Goal: Information Seeking & Learning: Learn about a topic

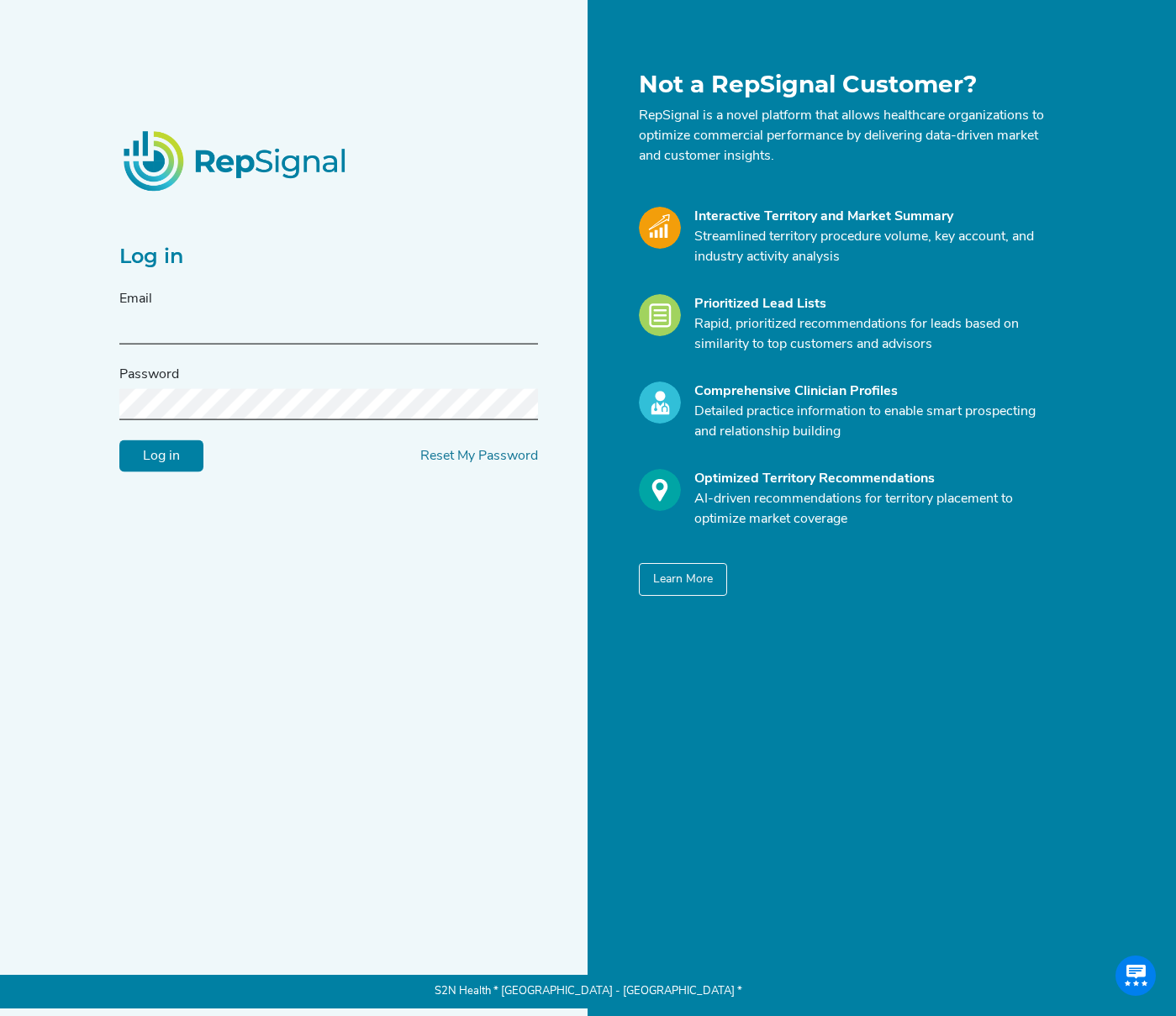
type input "[EMAIL_ADDRESS][DOMAIN_NAME]"
click at [172, 440] on input "Log in" at bounding box center [162, 456] width 84 height 32
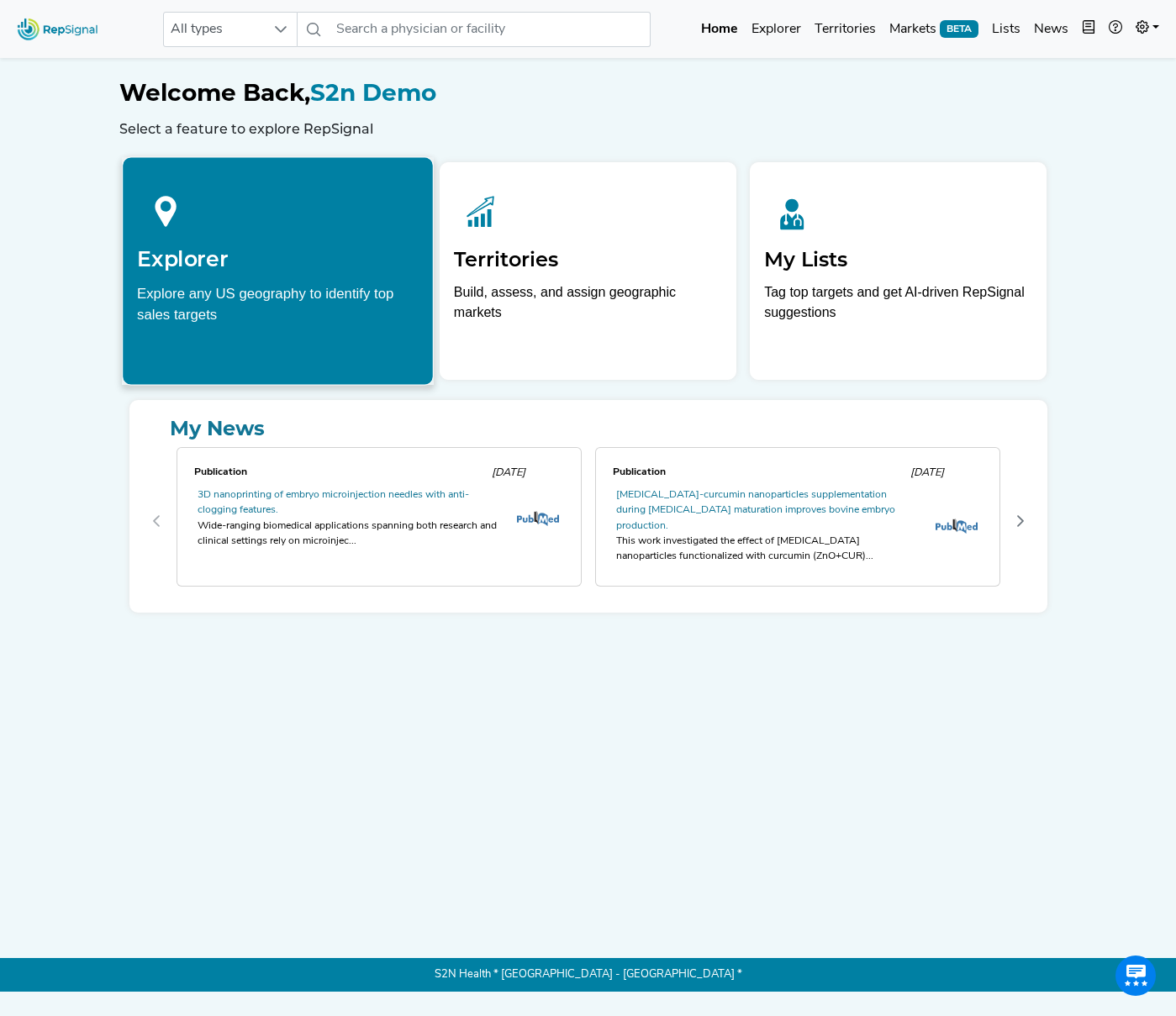
click at [242, 220] on div at bounding box center [278, 209] width 282 height 75
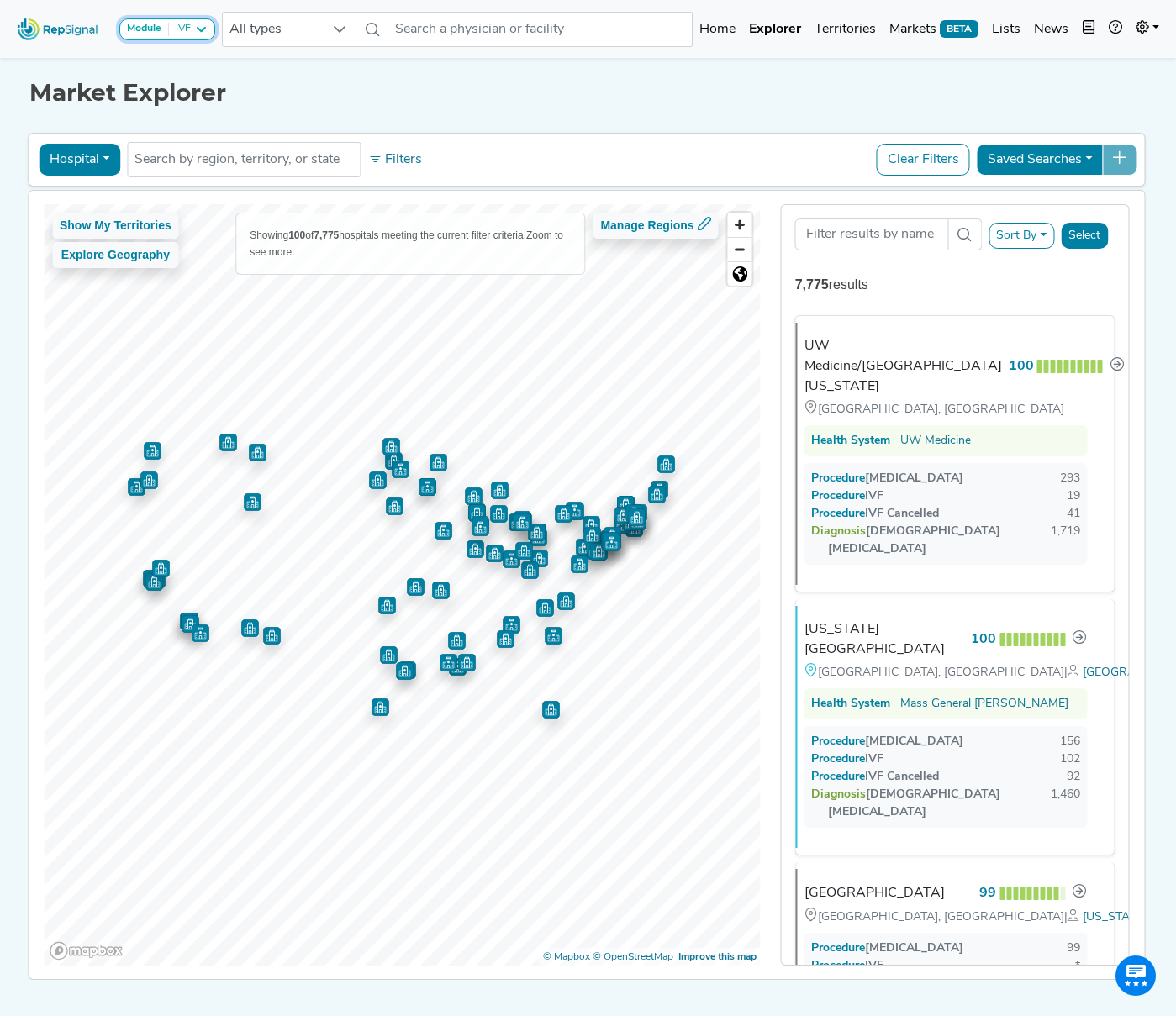
click at [203, 30] on icon at bounding box center [201, 30] width 13 height 13
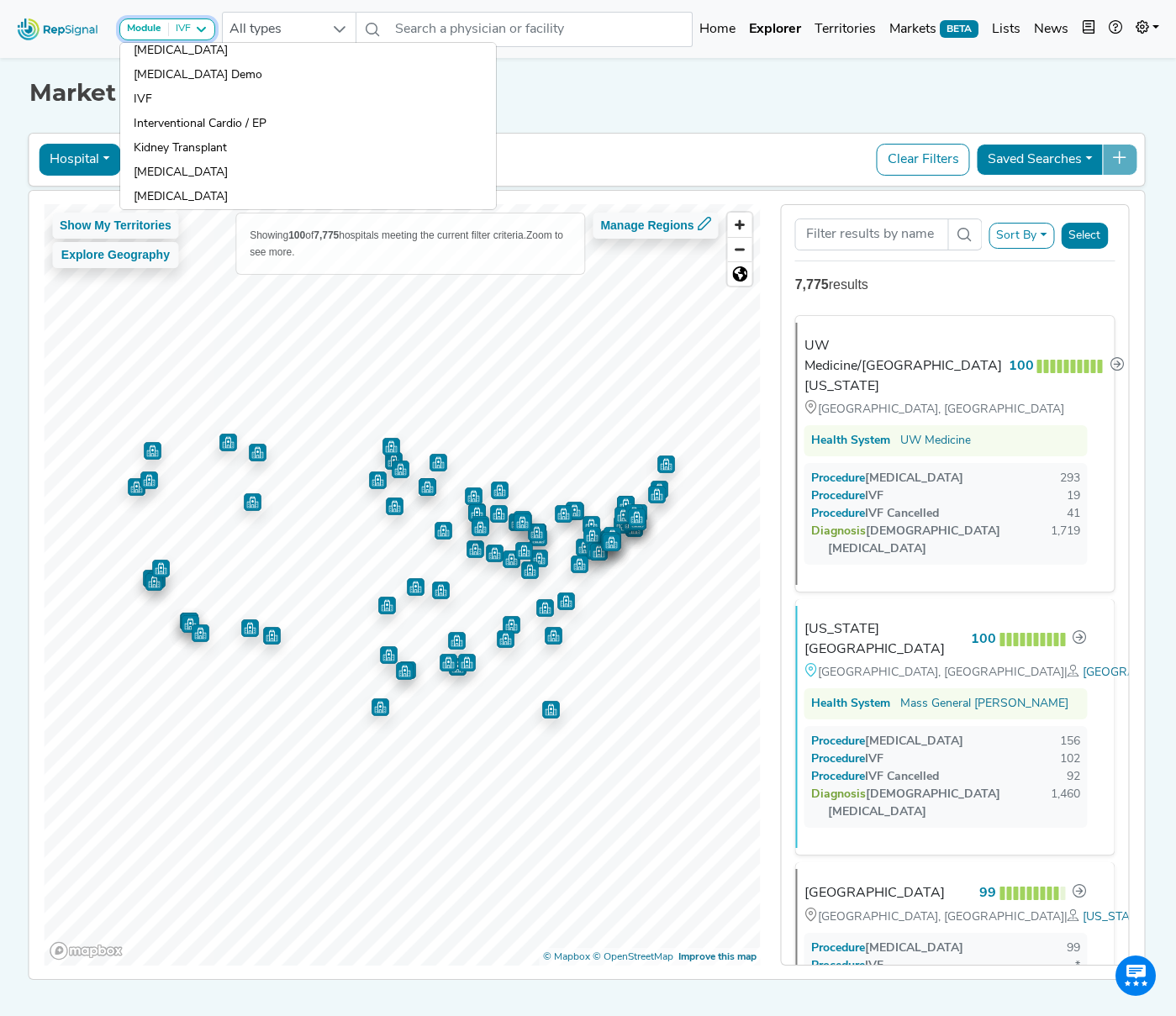
scroll to position [1379, 0]
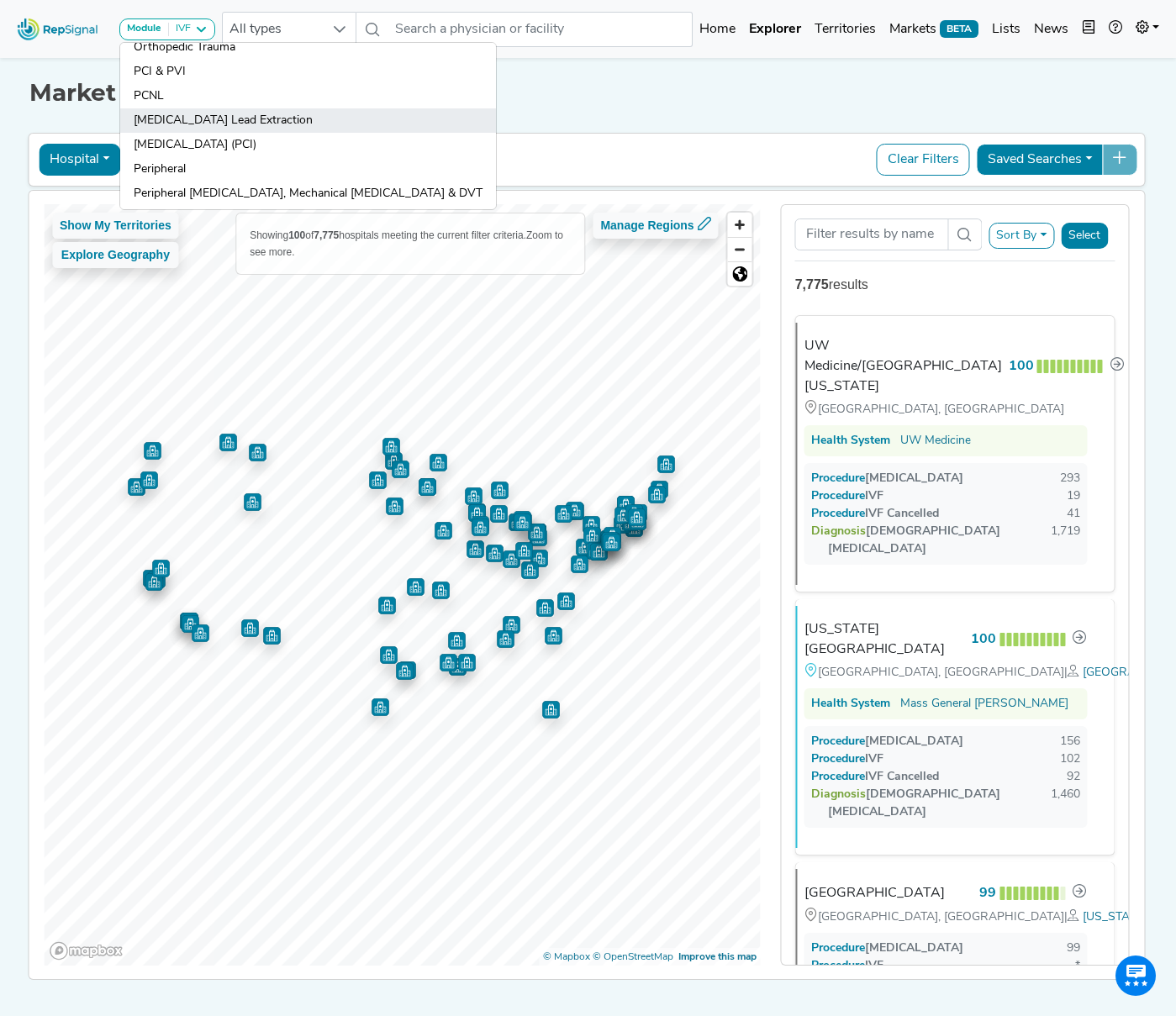
click at [268, 116] on link "[MEDICAL_DATA] Lead Extraction" at bounding box center [308, 120] width 375 height 24
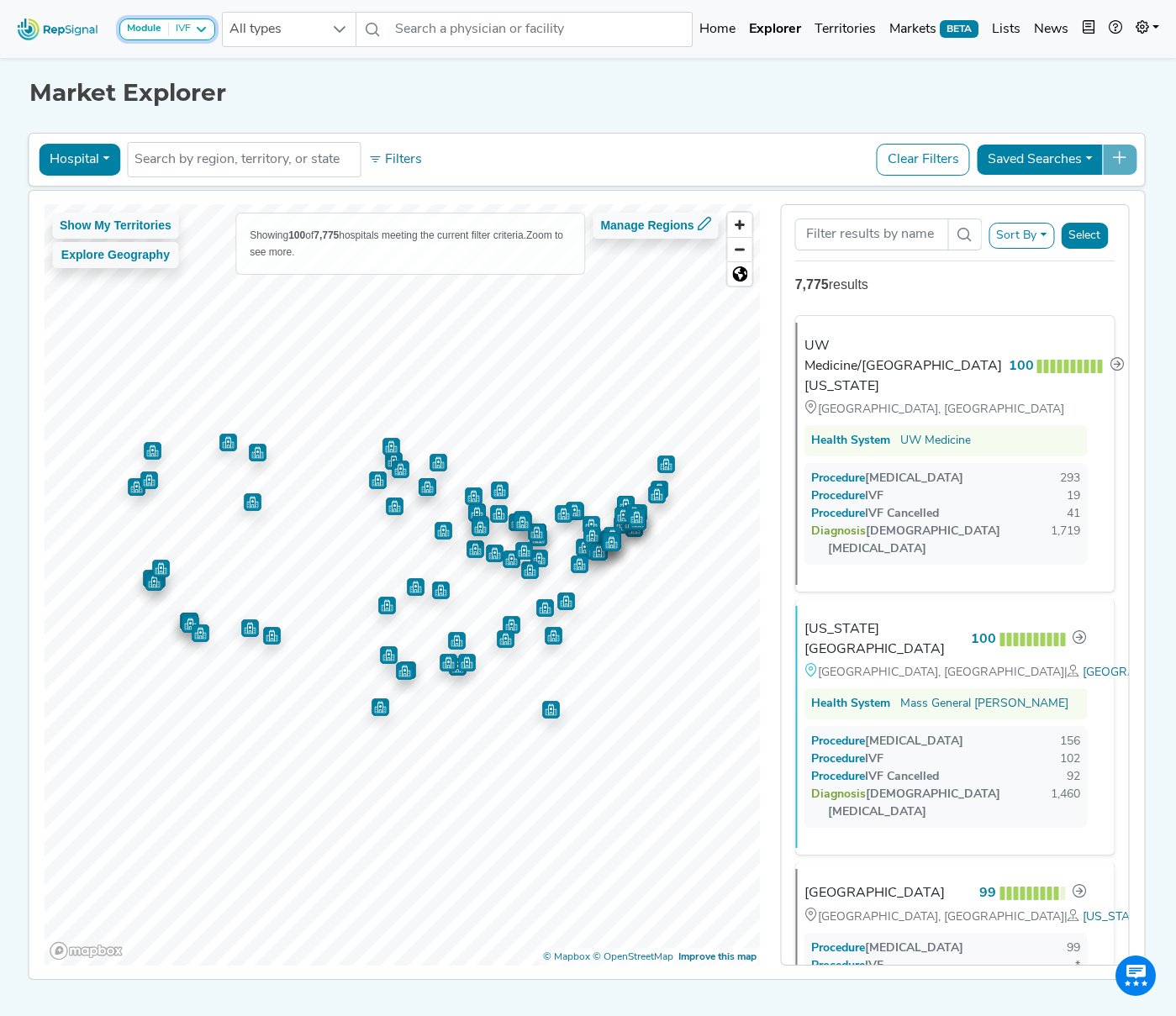
click at [198, 30] on icon at bounding box center [201, 30] width 13 height 13
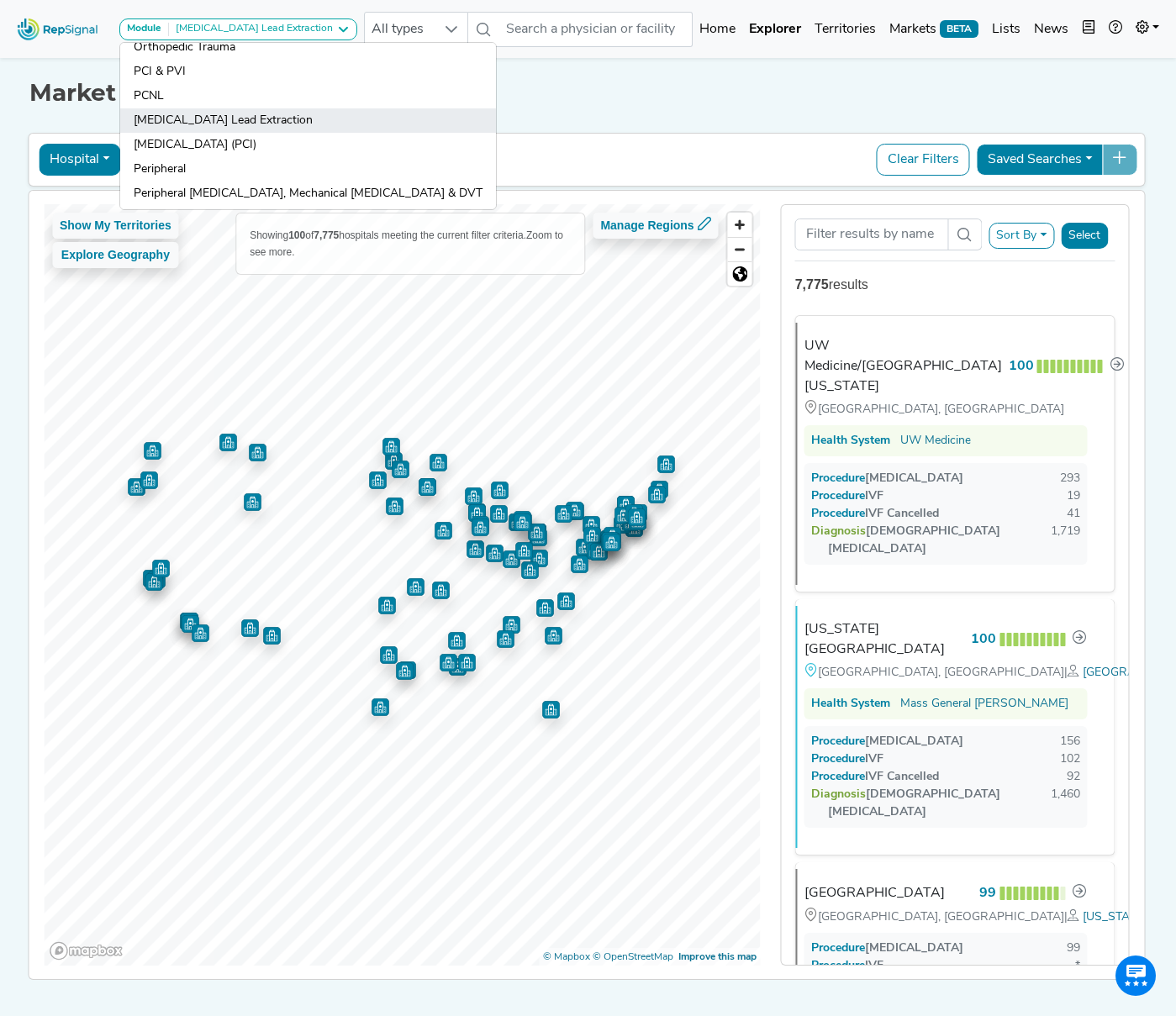
click at [219, 123] on link "[MEDICAL_DATA] Lead Extraction" at bounding box center [308, 120] width 375 height 24
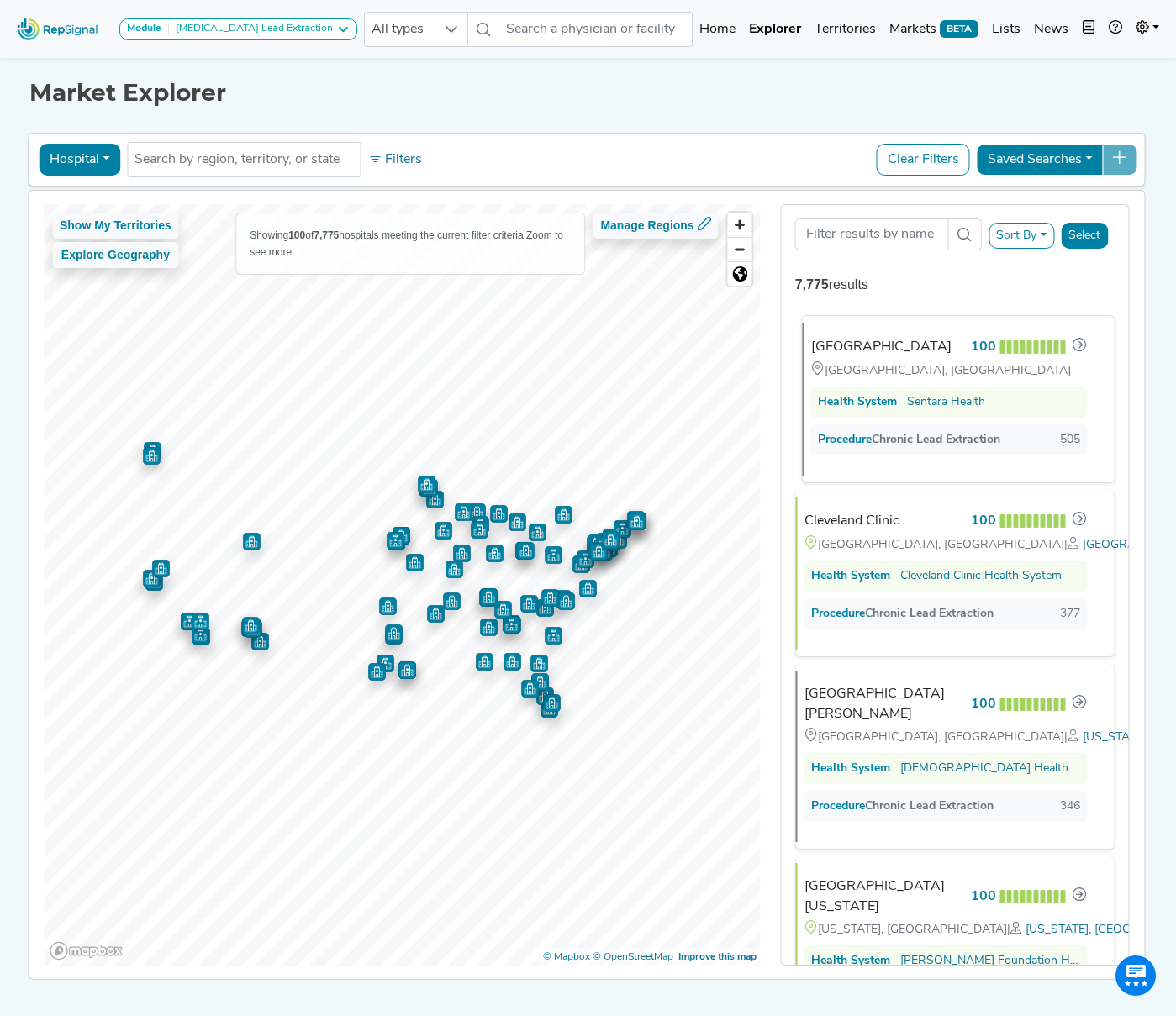
click at [920, 357] on div "[GEOGRAPHIC_DATA]" at bounding box center [881, 347] width 141 height 20
click at [915, 346] on div "[GEOGRAPHIC_DATA]" at bounding box center [881, 347] width 141 height 20
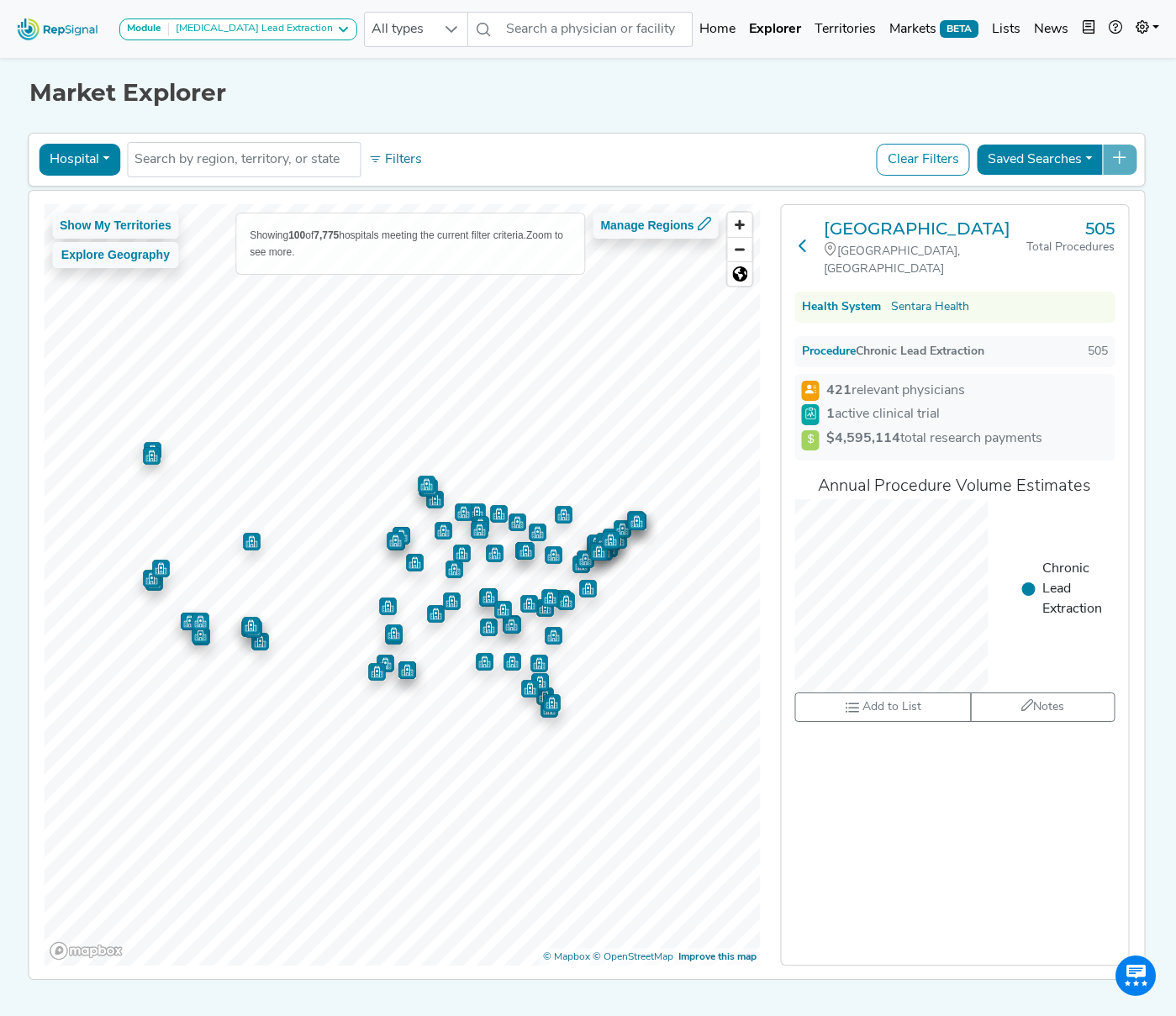
click at [802, 245] on icon at bounding box center [803, 245] width 13 height 13
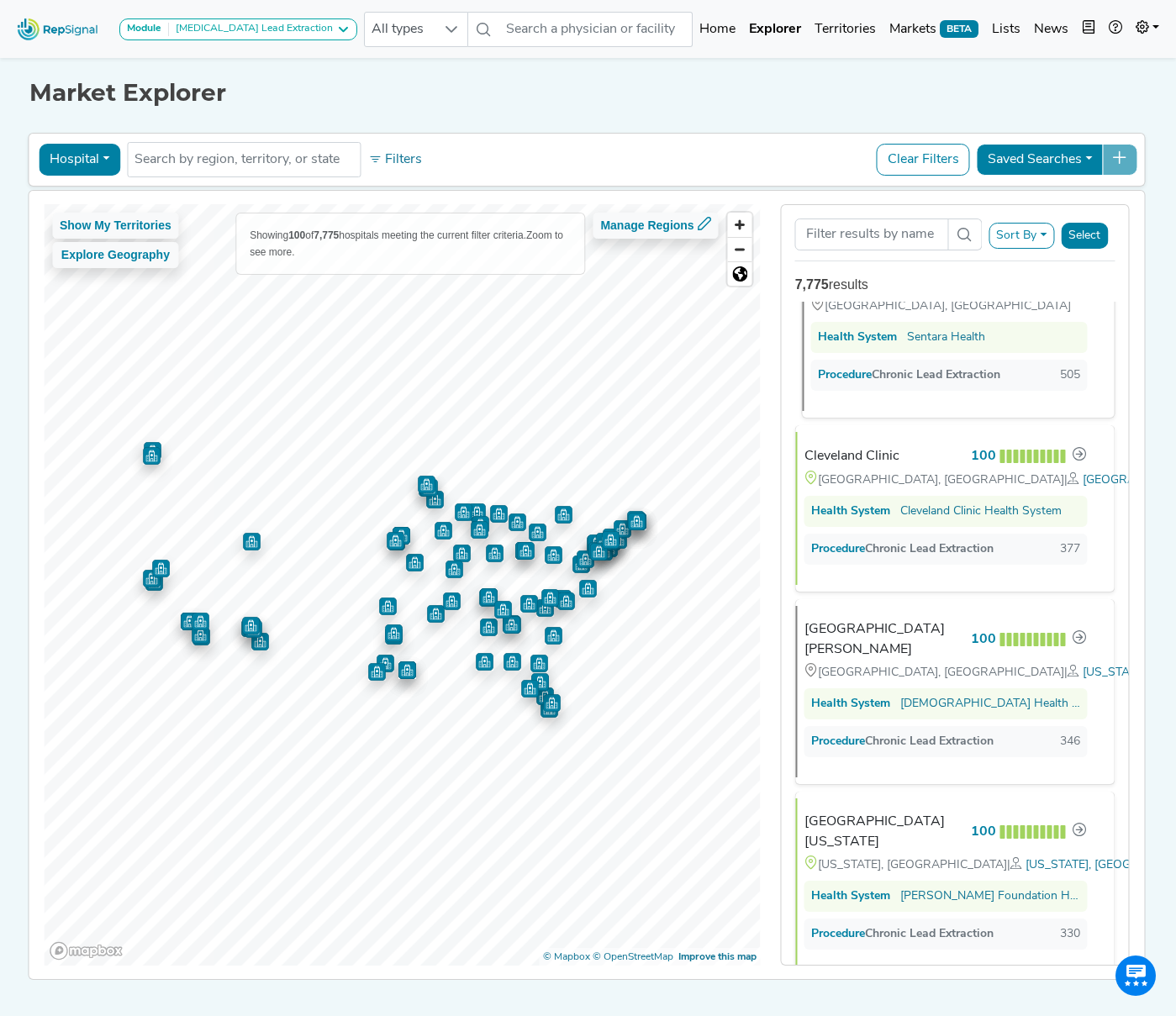
scroll to position [0, 0]
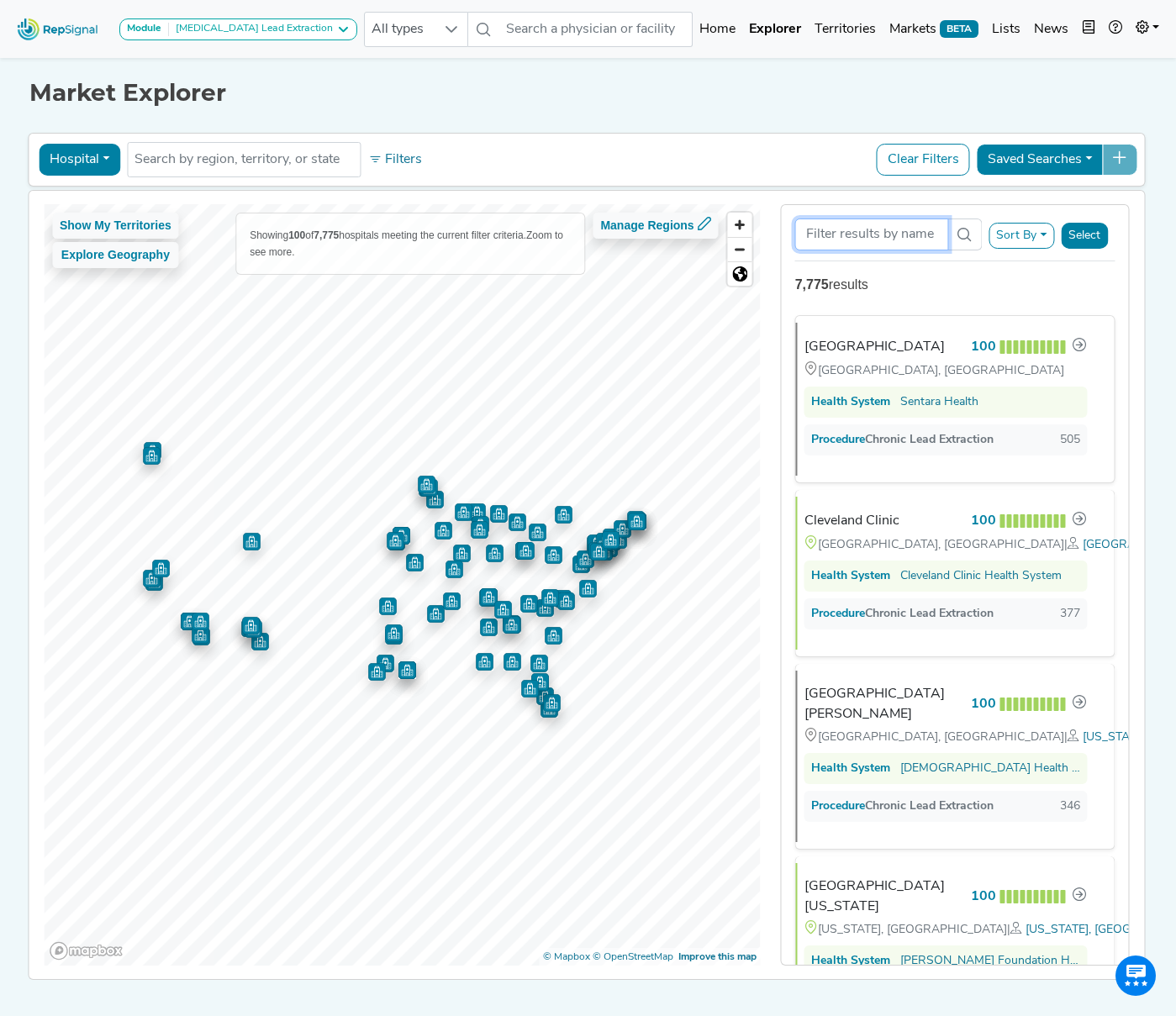
click at [878, 236] on input "Search Term" at bounding box center [871, 234] width 154 height 32
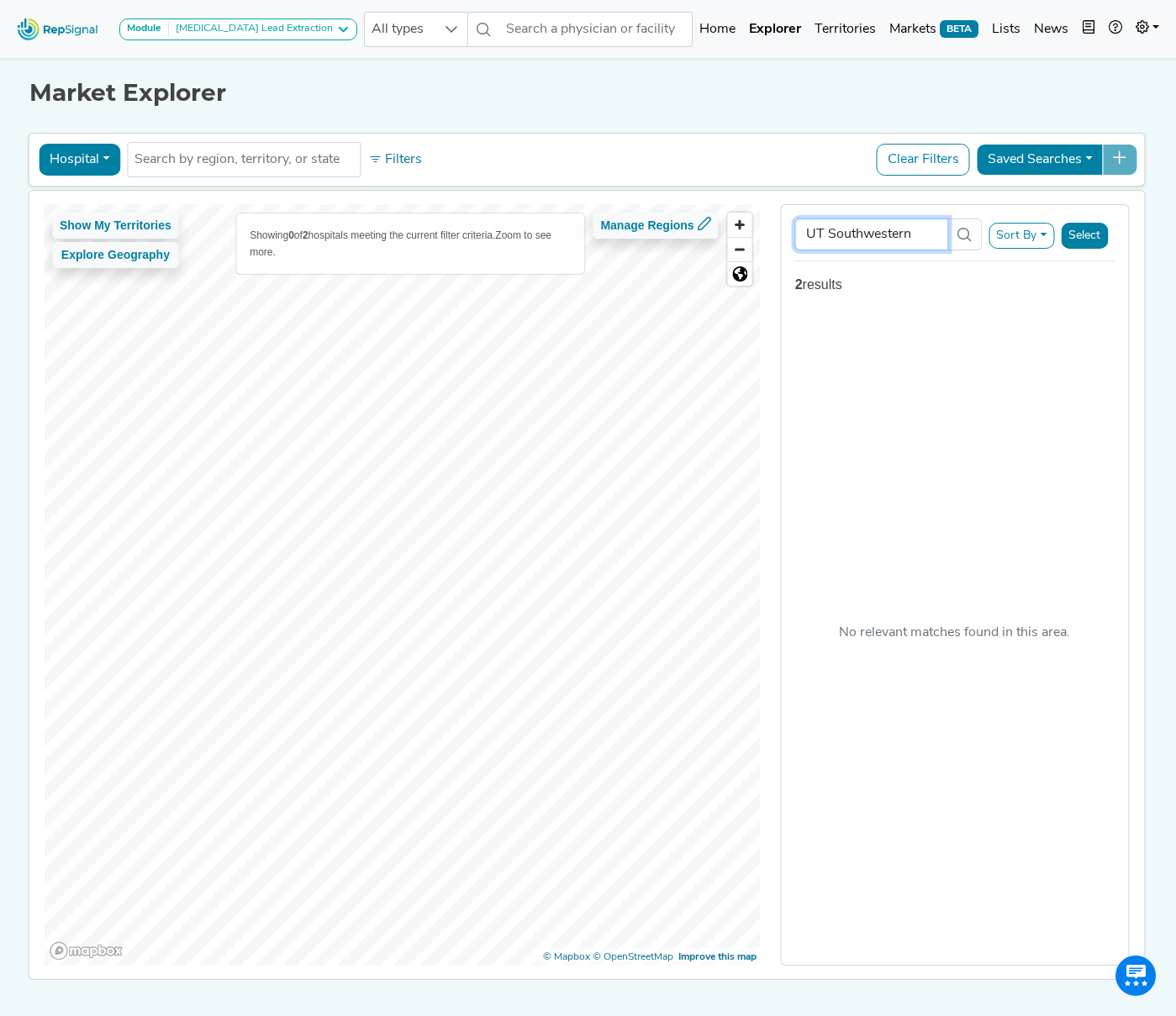
type input "UT Southwestern"
click at [1081, 237] on button "Select" at bounding box center [1084, 236] width 47 height 26
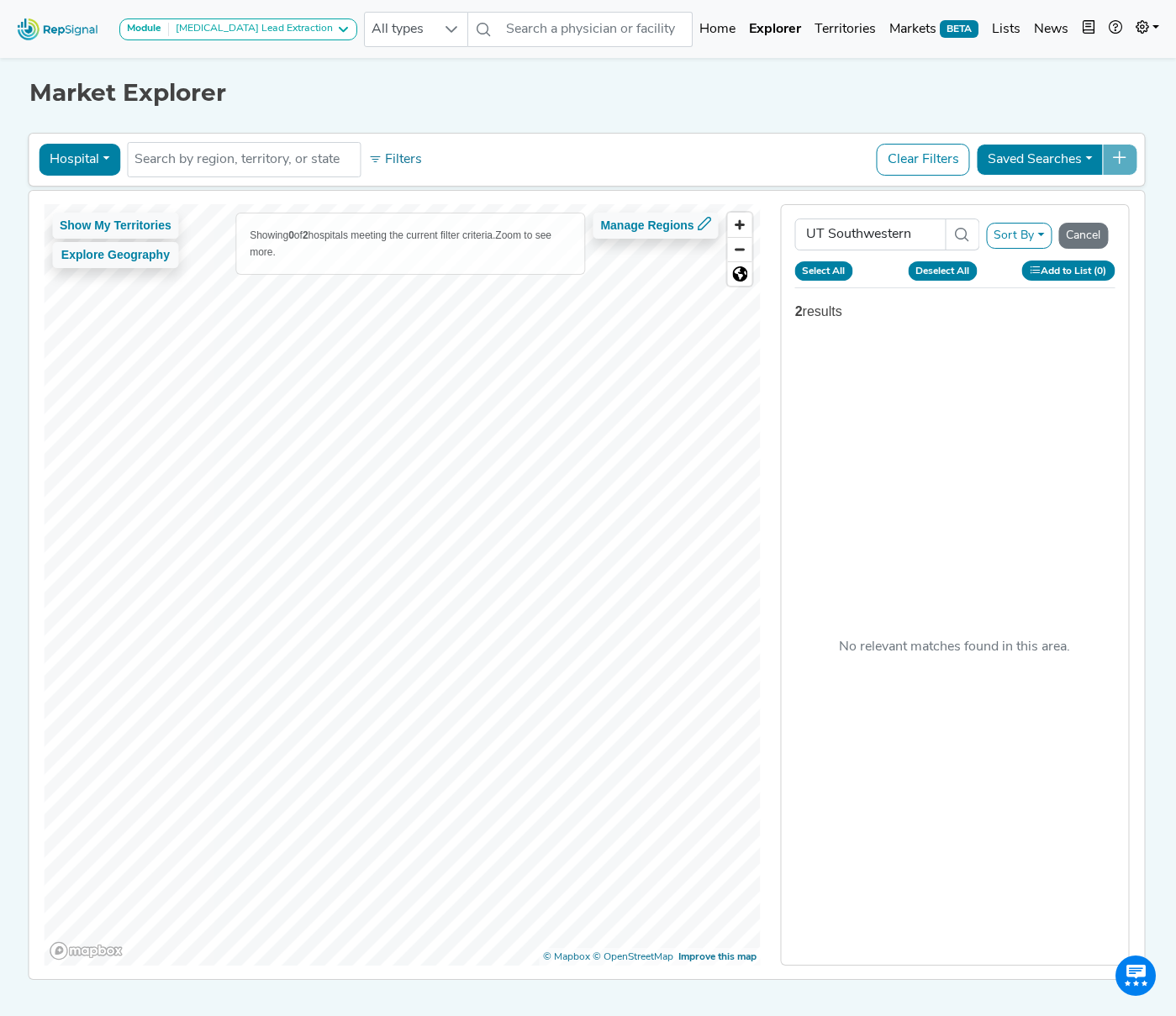
click at [816, 310] on div "2 results" at bounding box center [955, 311] width 320 height 20
click at [910, 230] on input "UT Southwestern" at bounding box center [871, 234] width 151 height 32
click at [825, 310] on div "2 results" at bounding box center [955, 311] width 320 height 20
drag, startPoint x: 922, startPoint y: 237, endPoint x: 636, endPoint y: 239, distance: 286.0
click at [636, 239] on div "Show My Territories Explore Geography Showing 0 of 2 hospitals meeting the curr…" at bounding box center [586, 585] width 1132 height 789
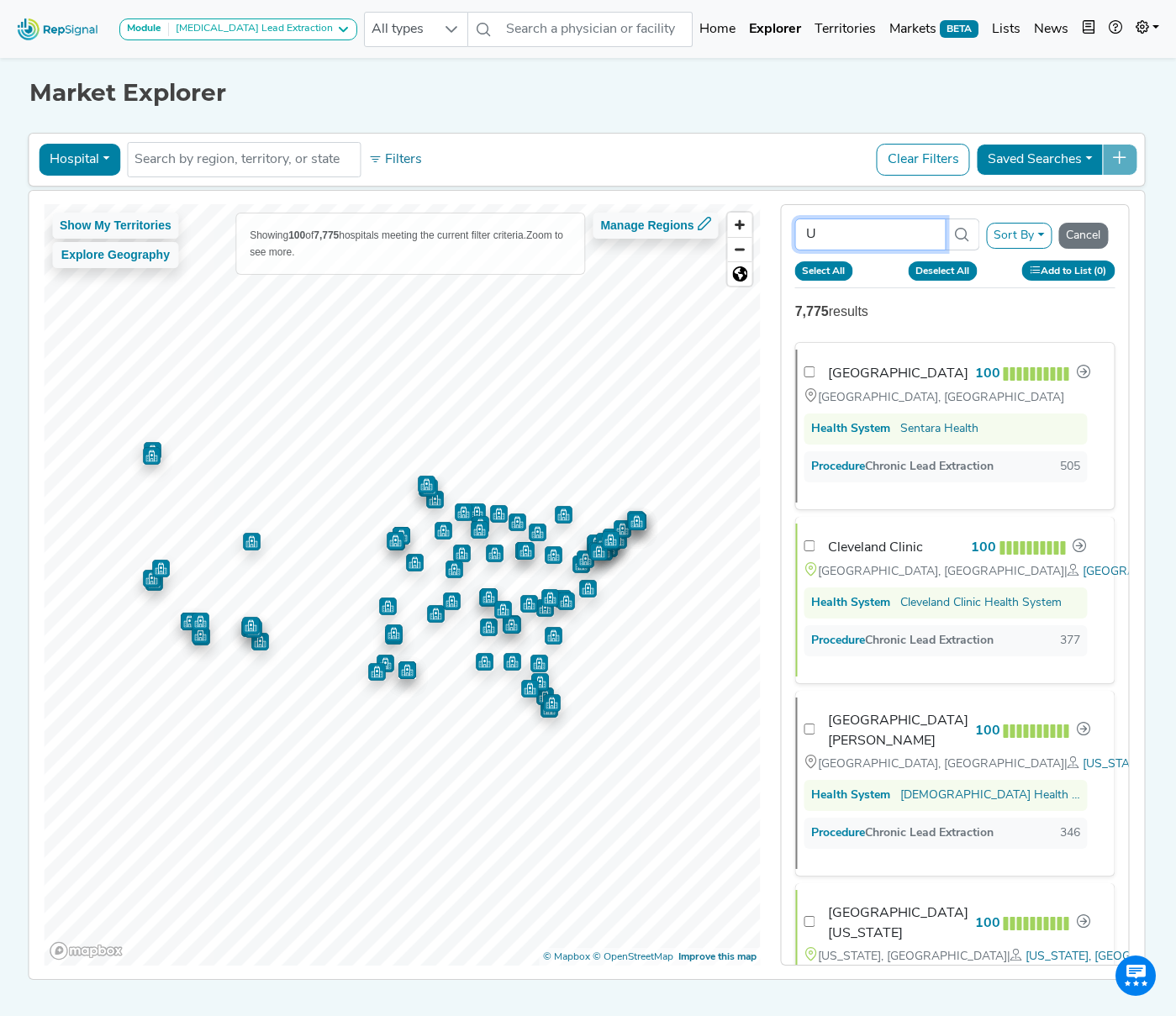
type input "UT"
checkbox input "false"
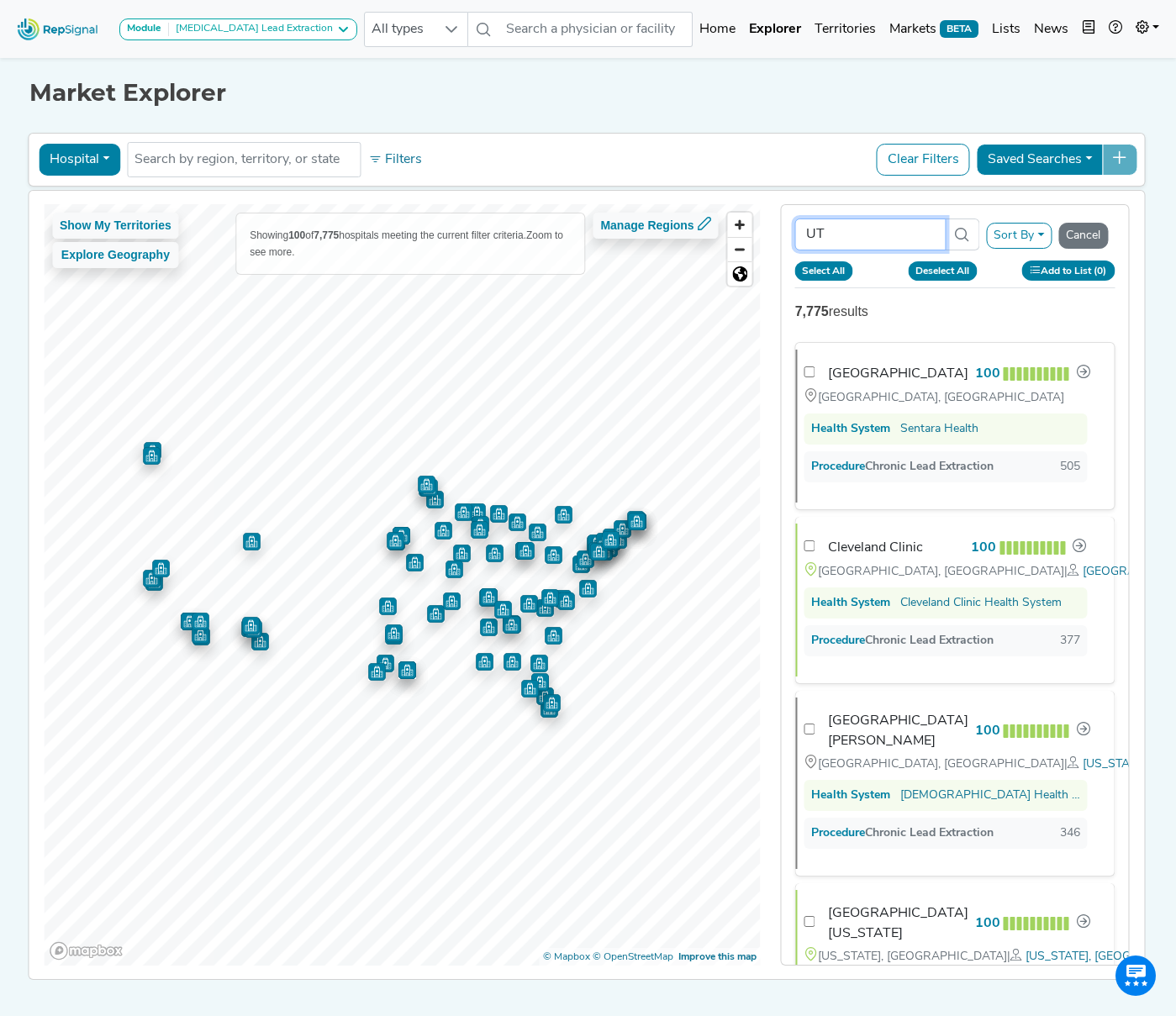
checkbox input "false"
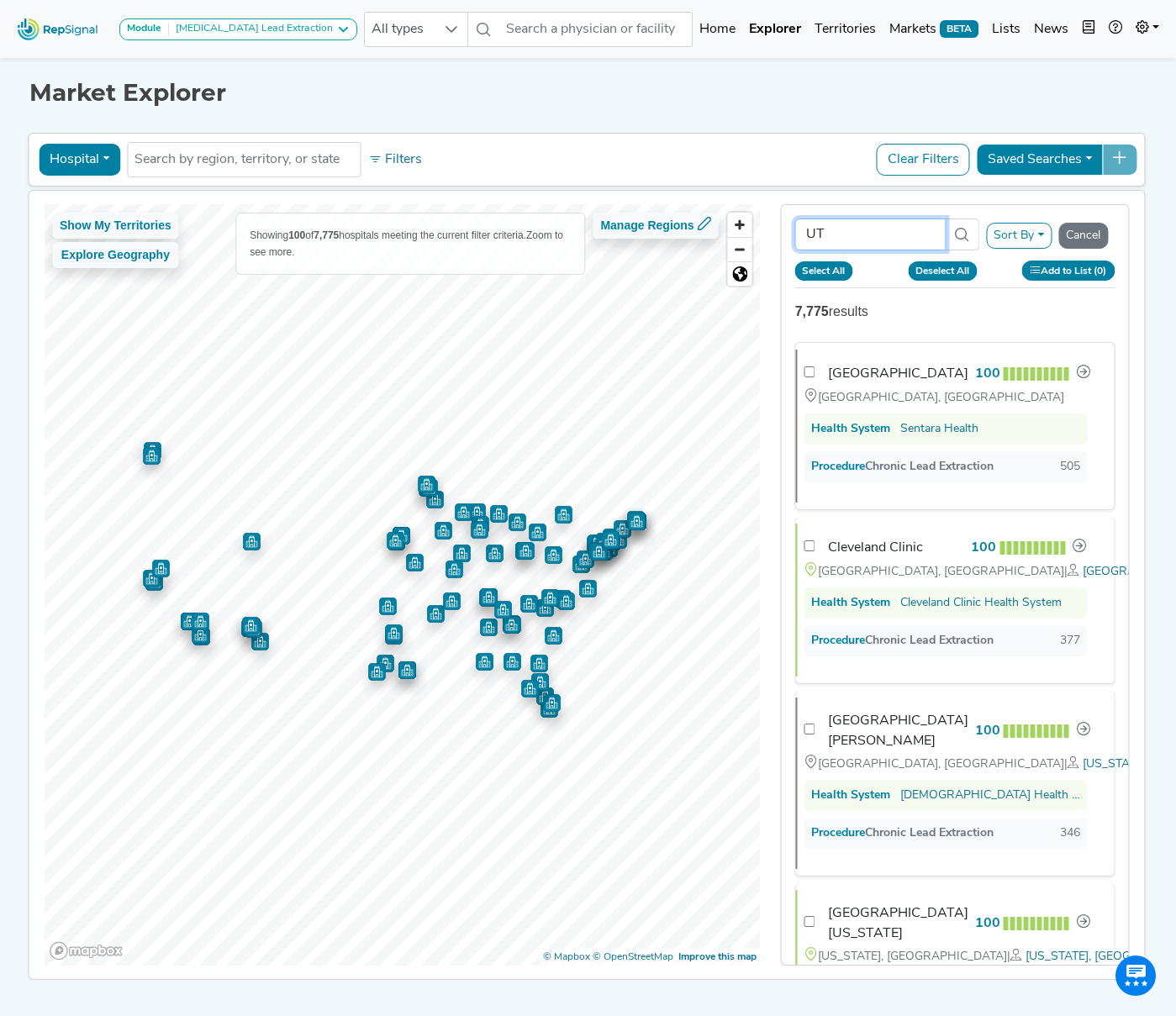
checkbox input "false"
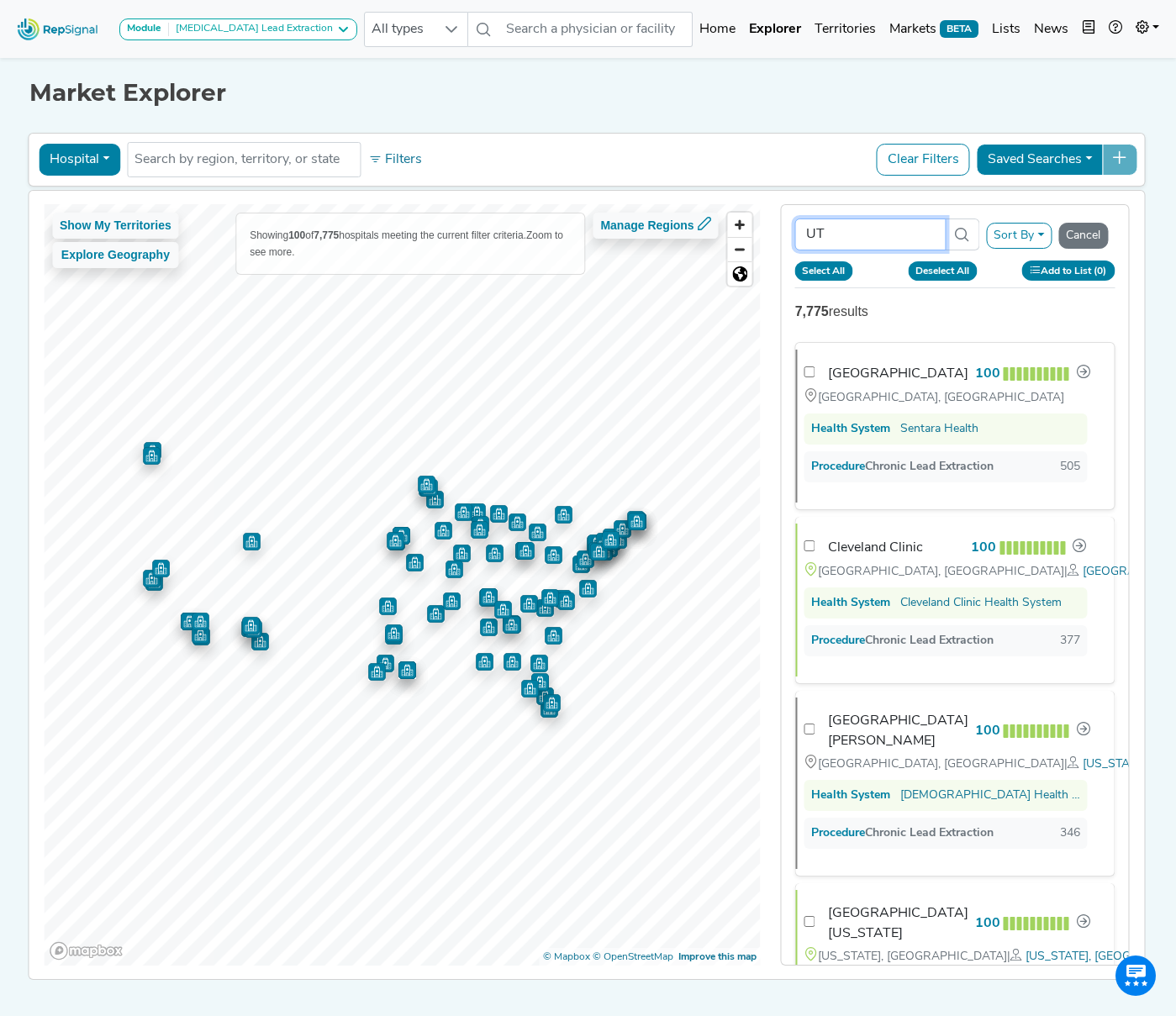
checkbox input "false"
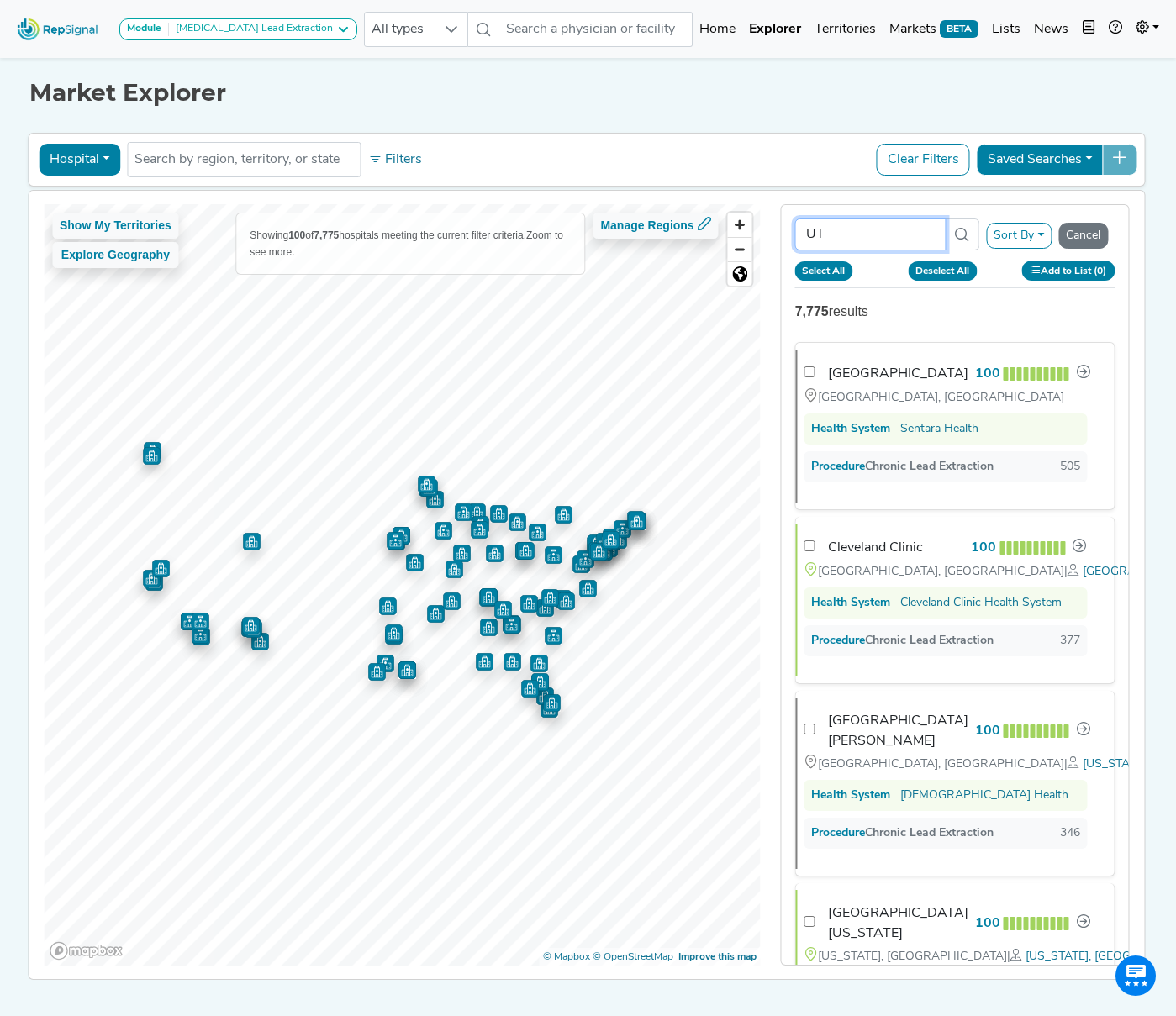
checkbox input "false"
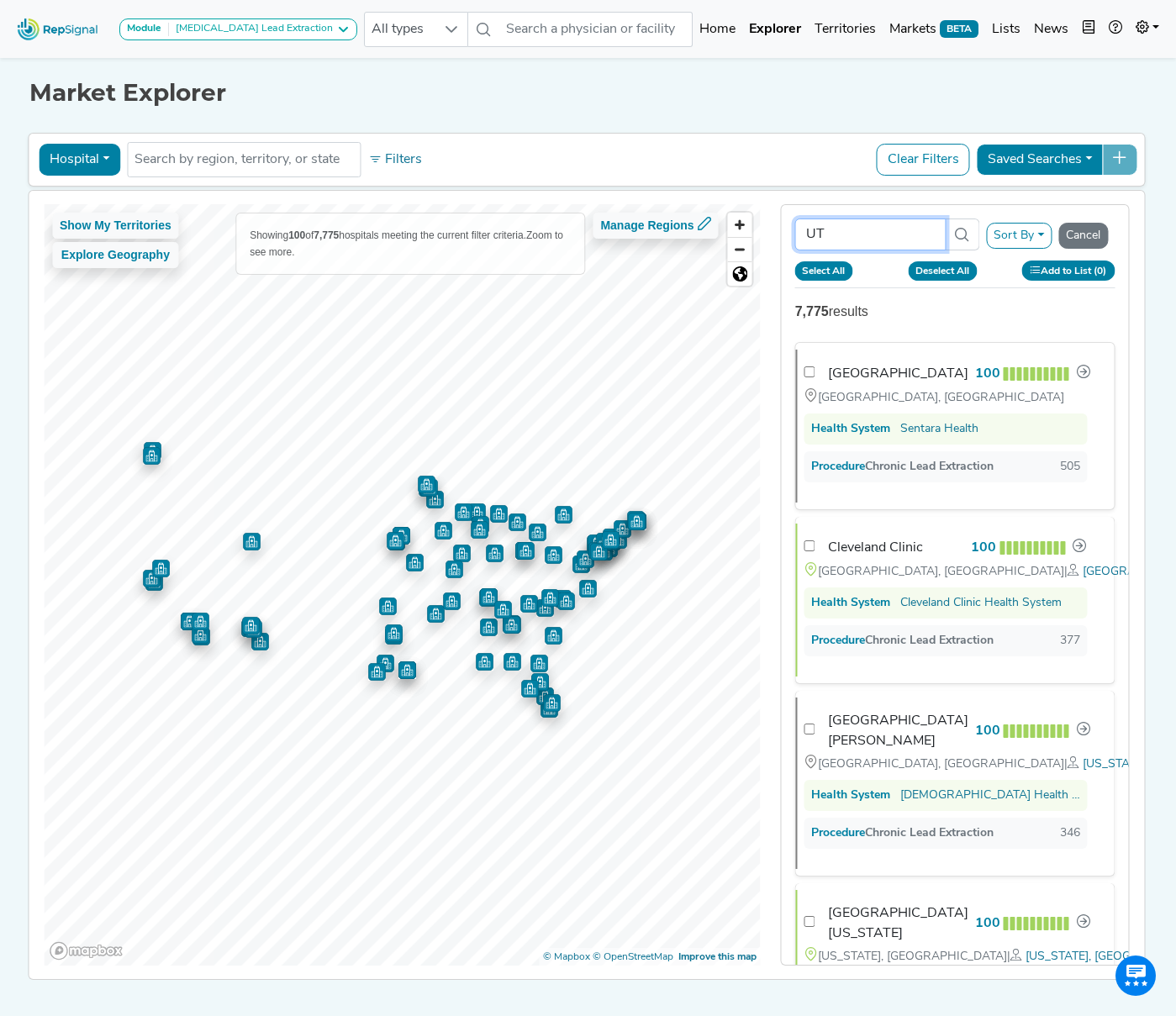
checkbox input "false"
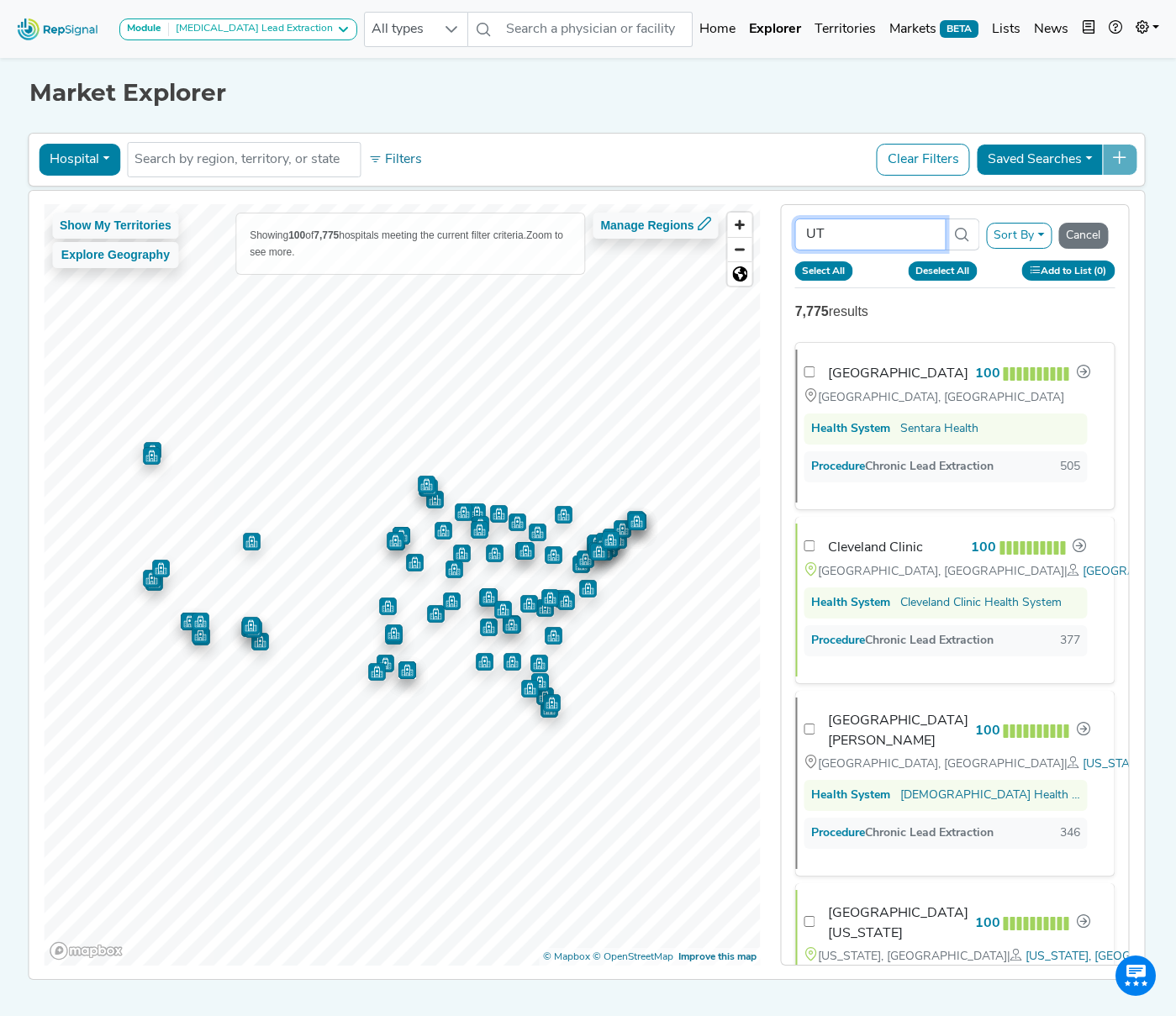
checkbox input "false"
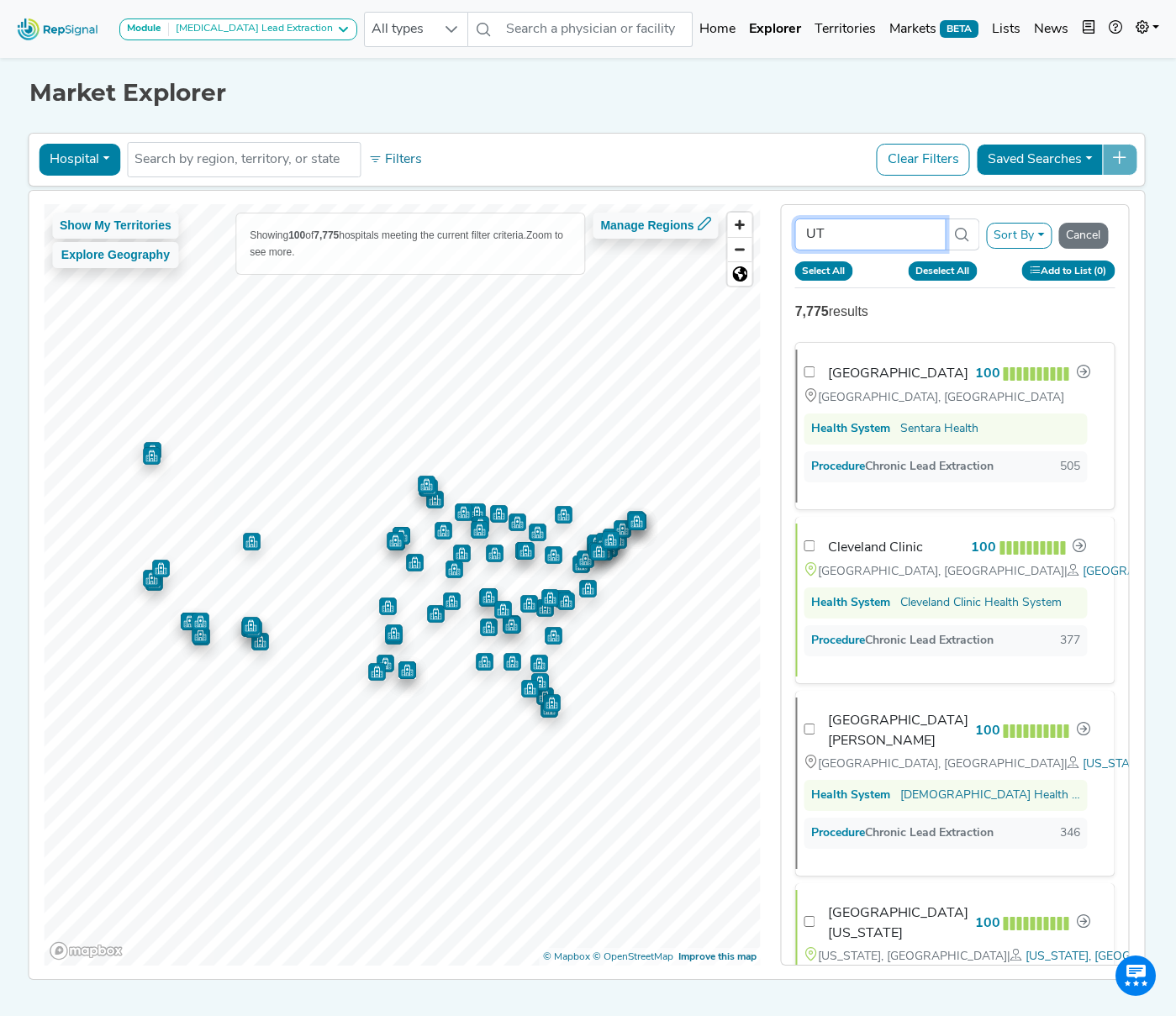
checkbox input "false"
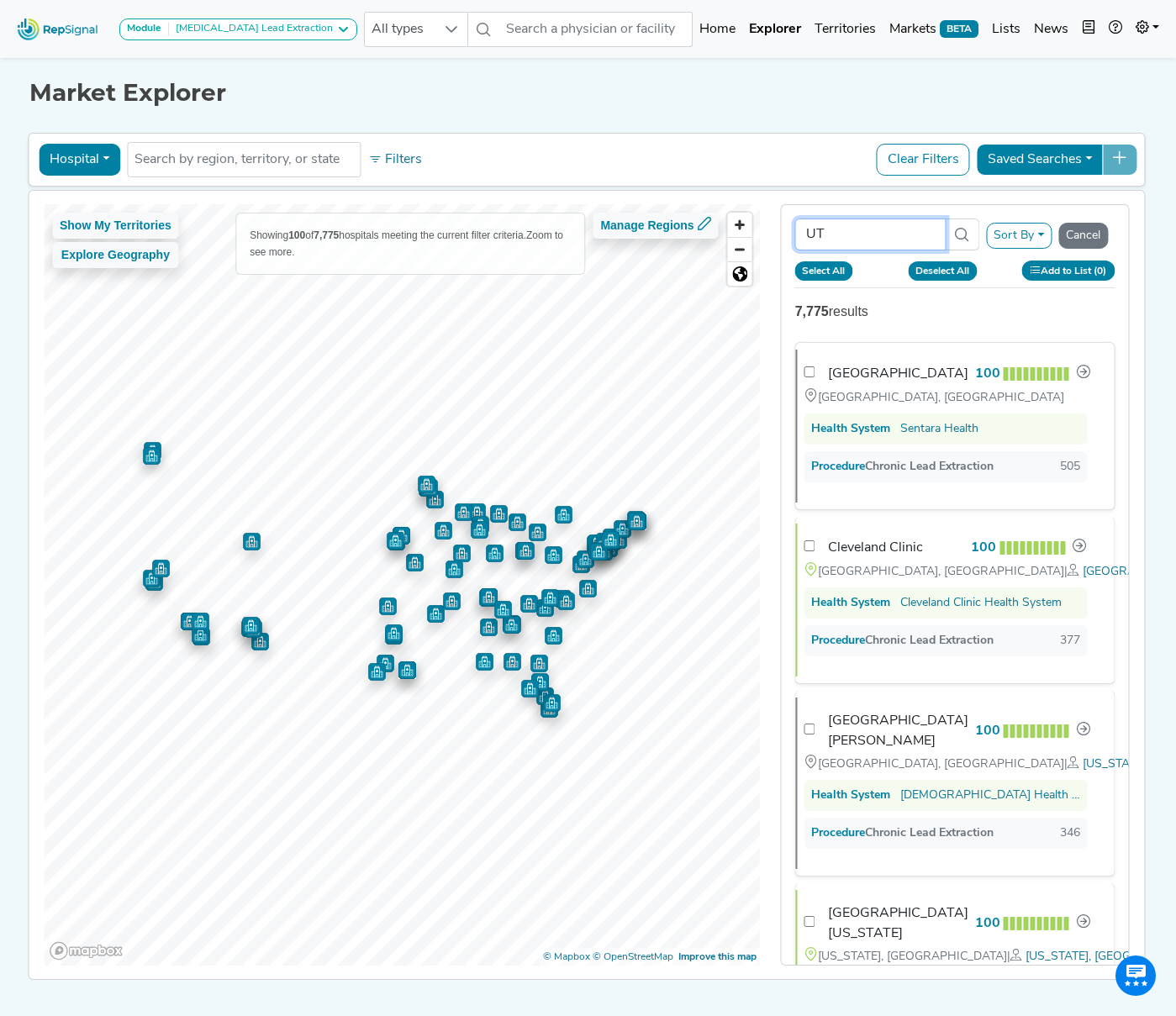
checkbox input "false"
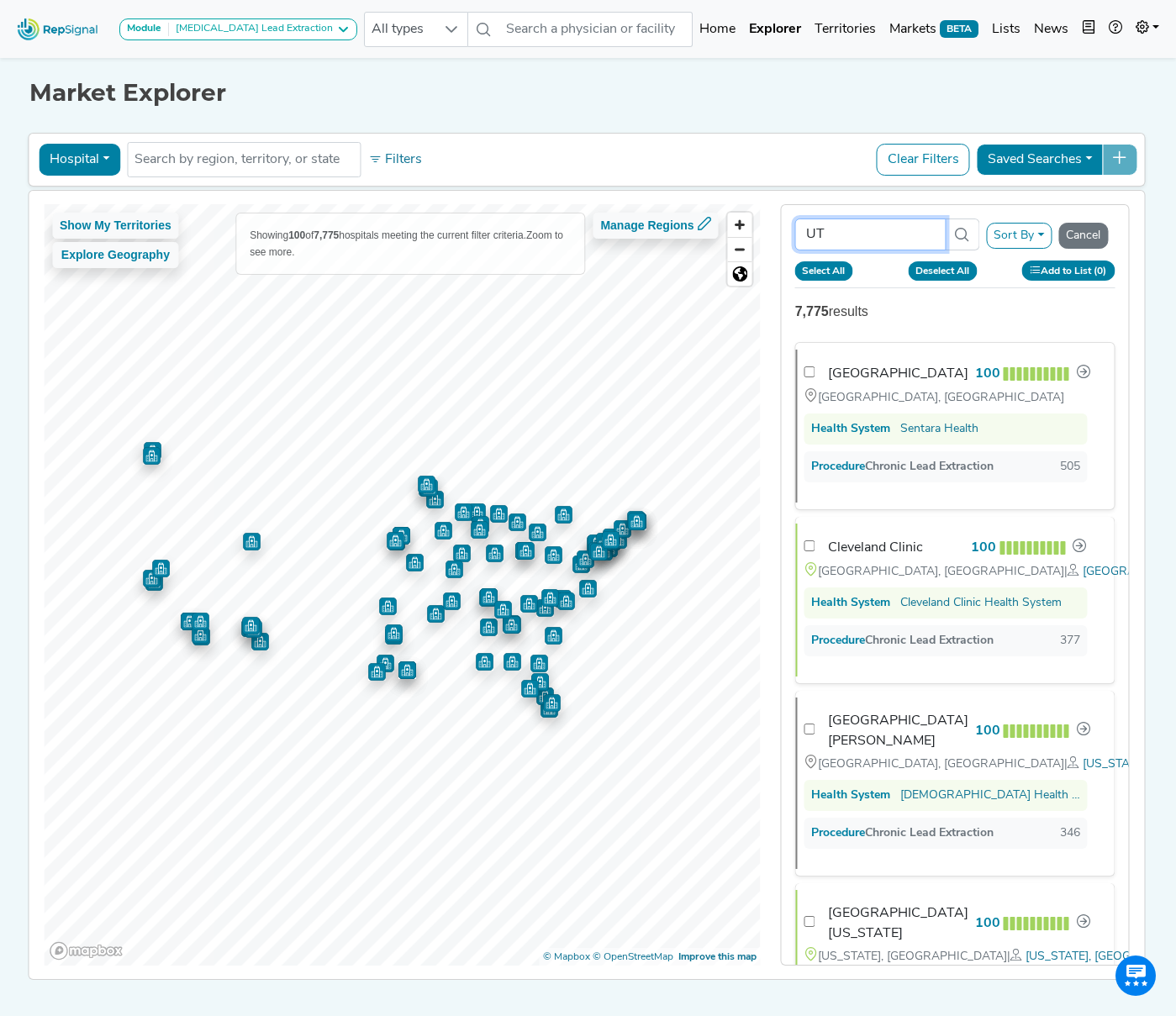
checkbox input "false"
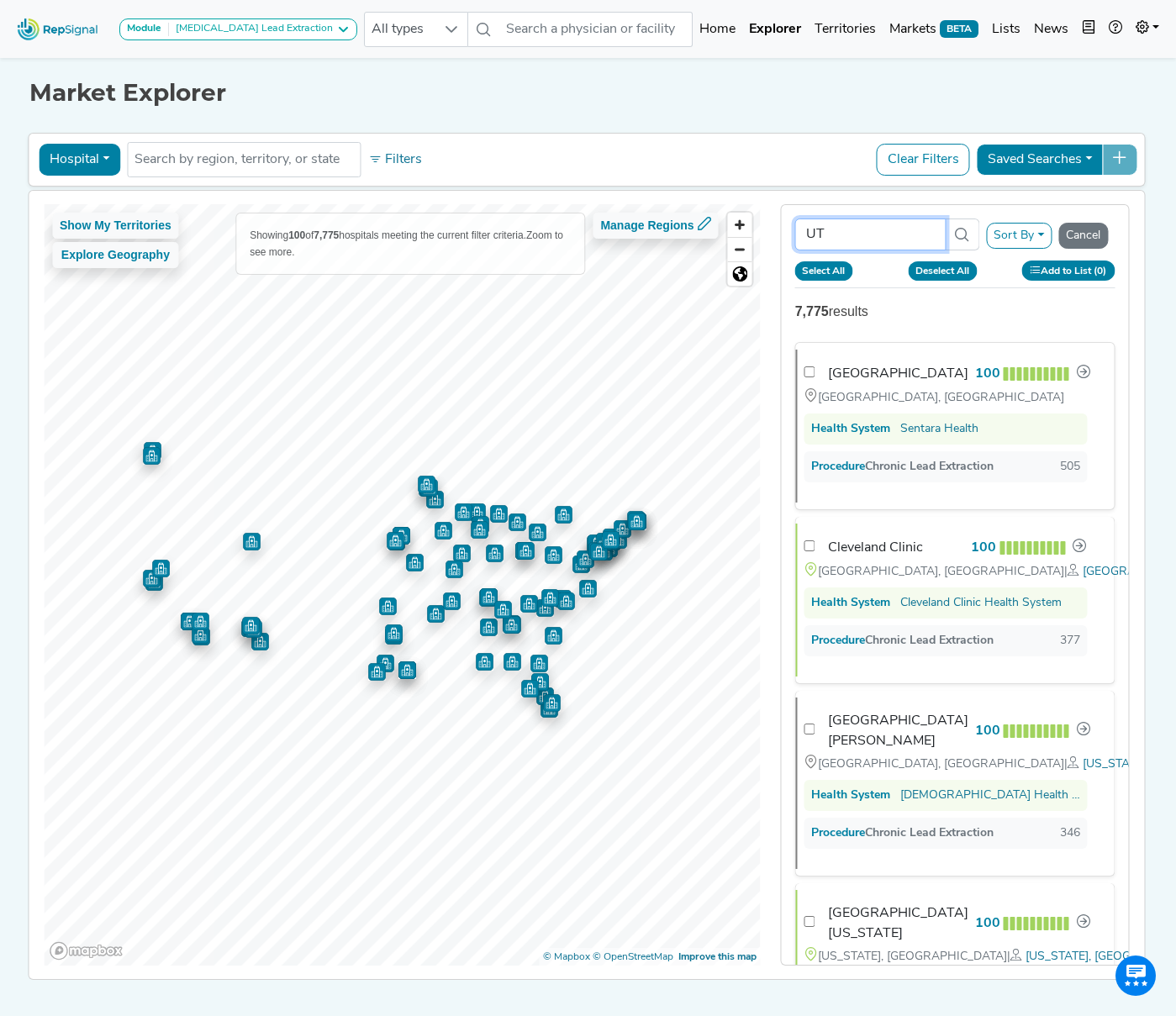
checkbox input "false"
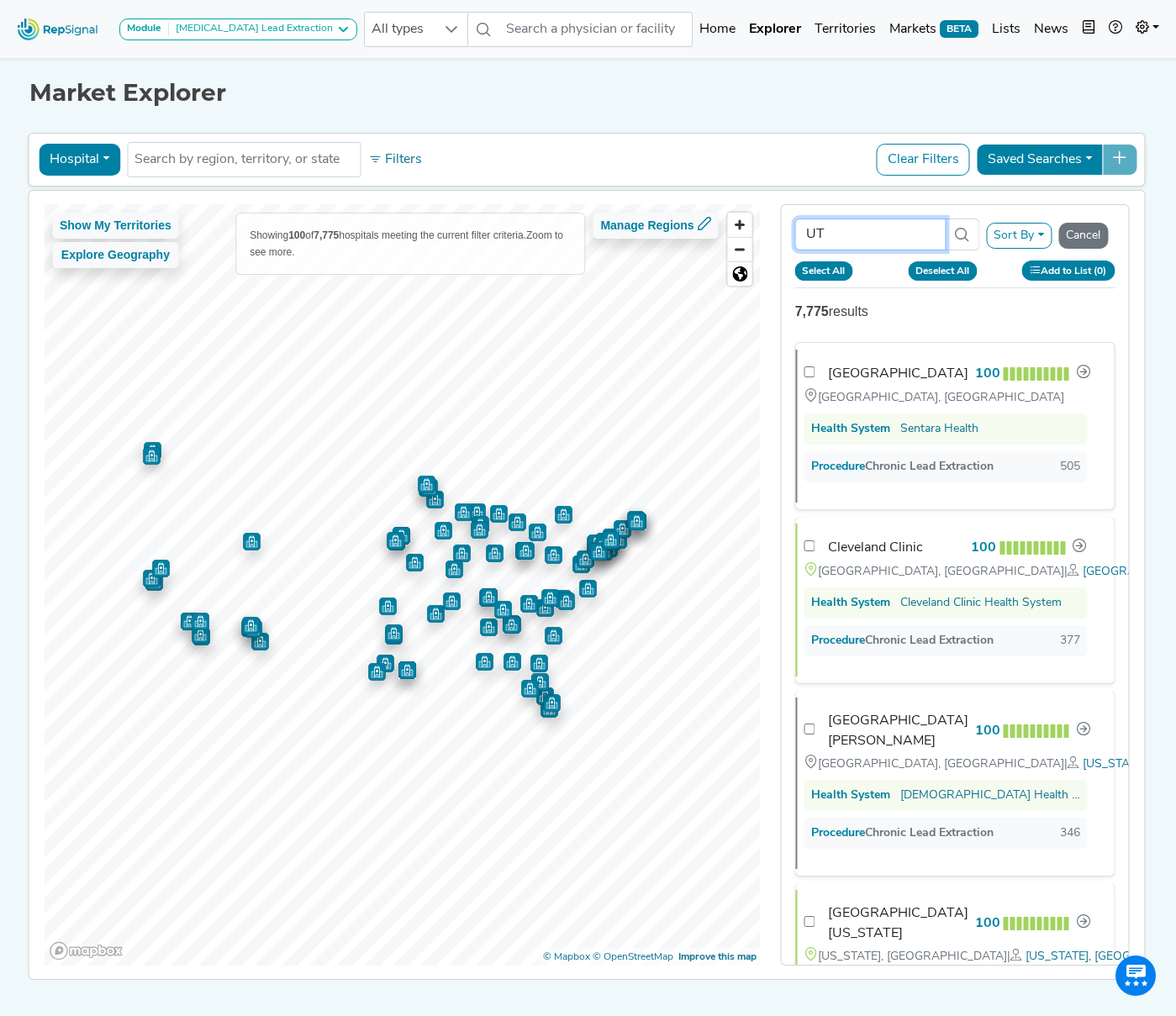
checkbox input "false"
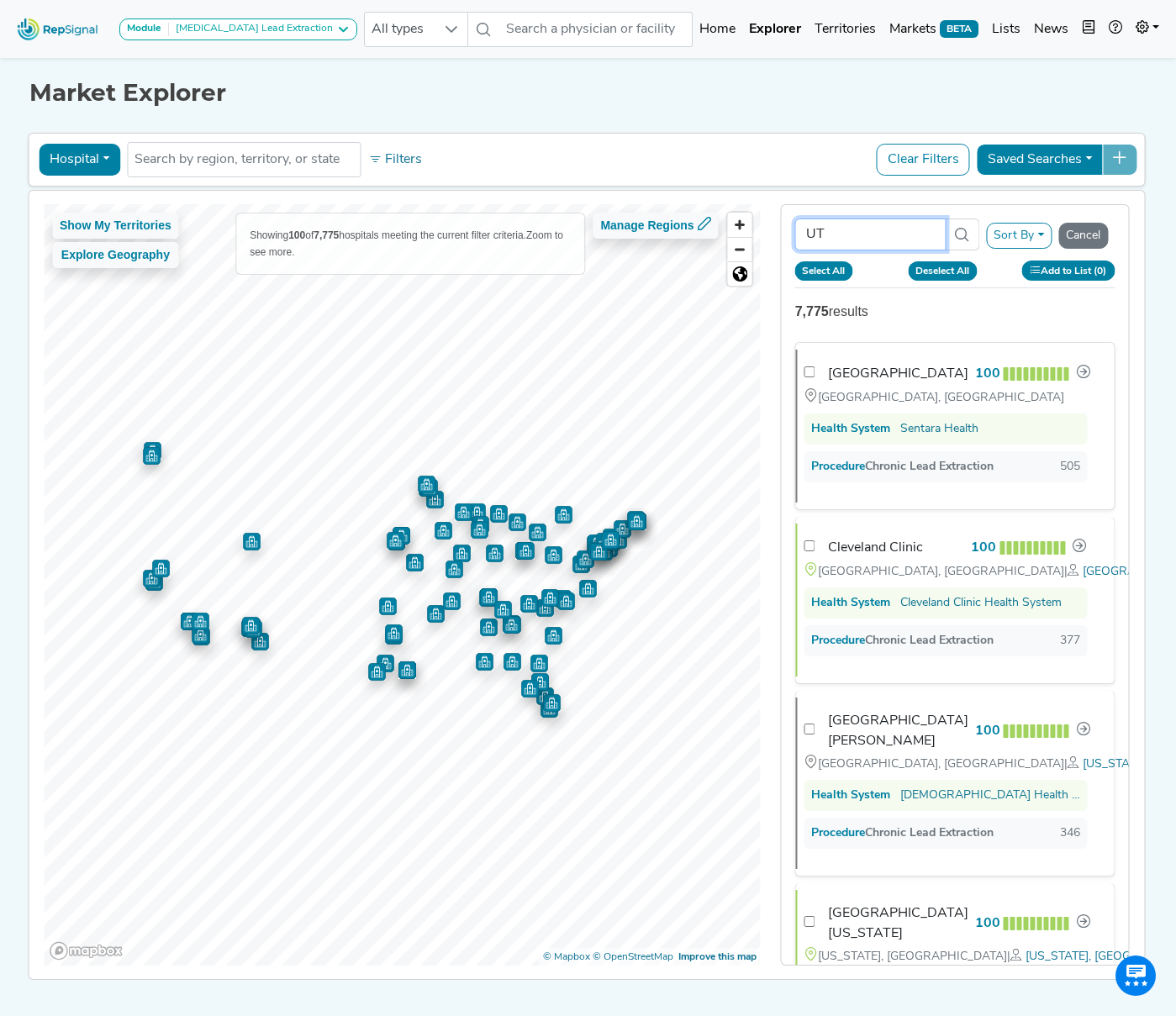
checkbox input "false"
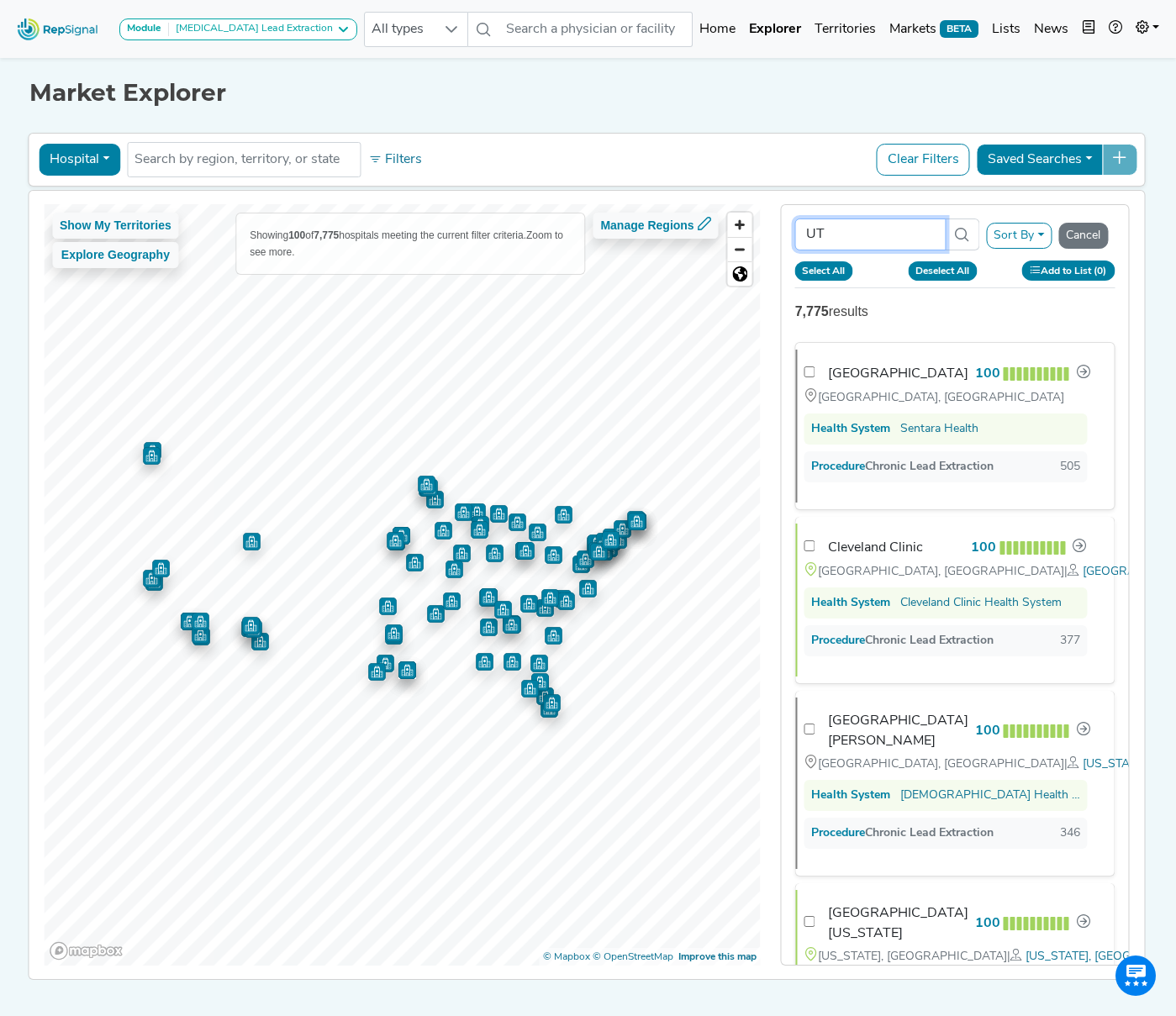
checkbox input "false"
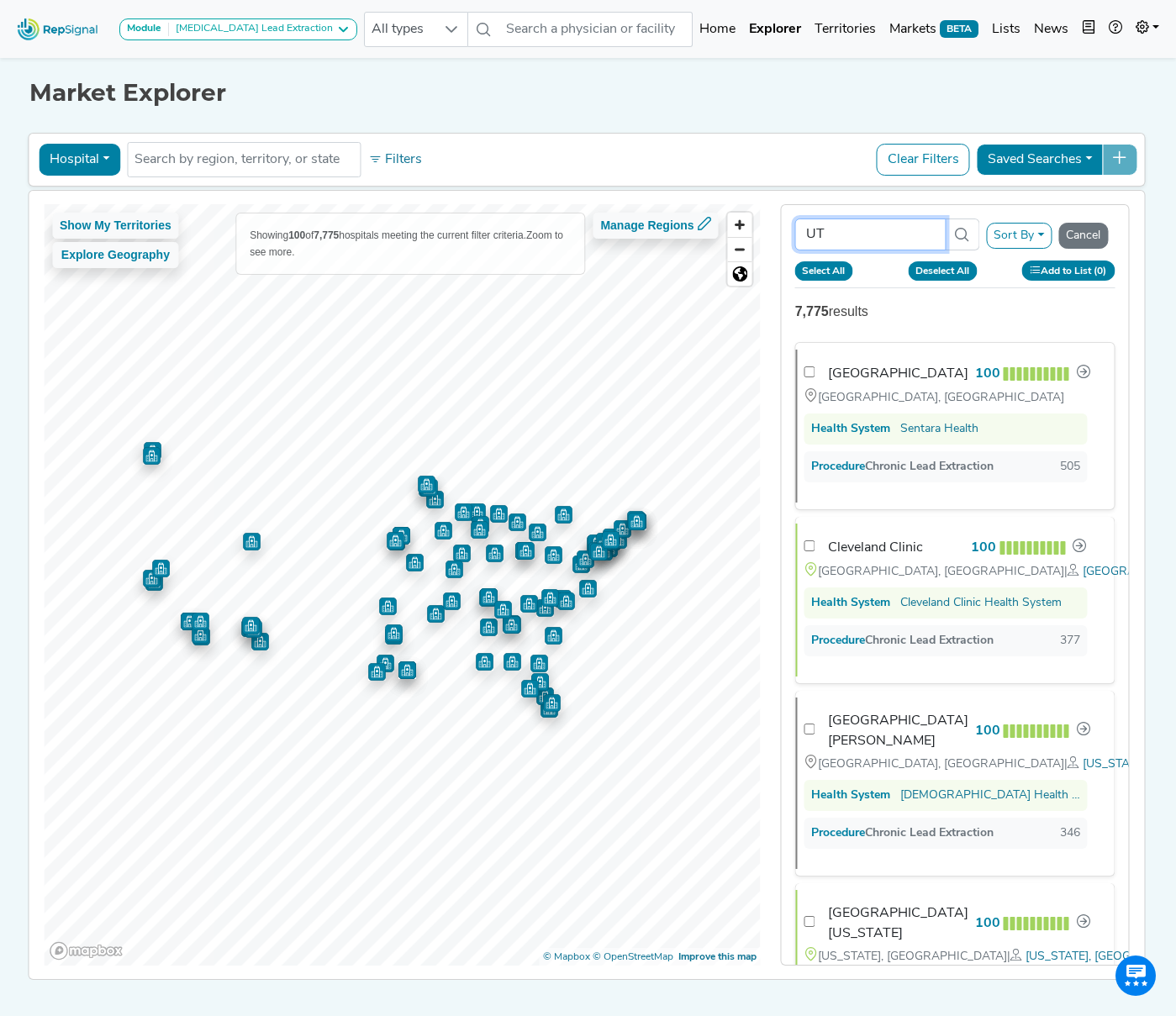
checkbox input "false"
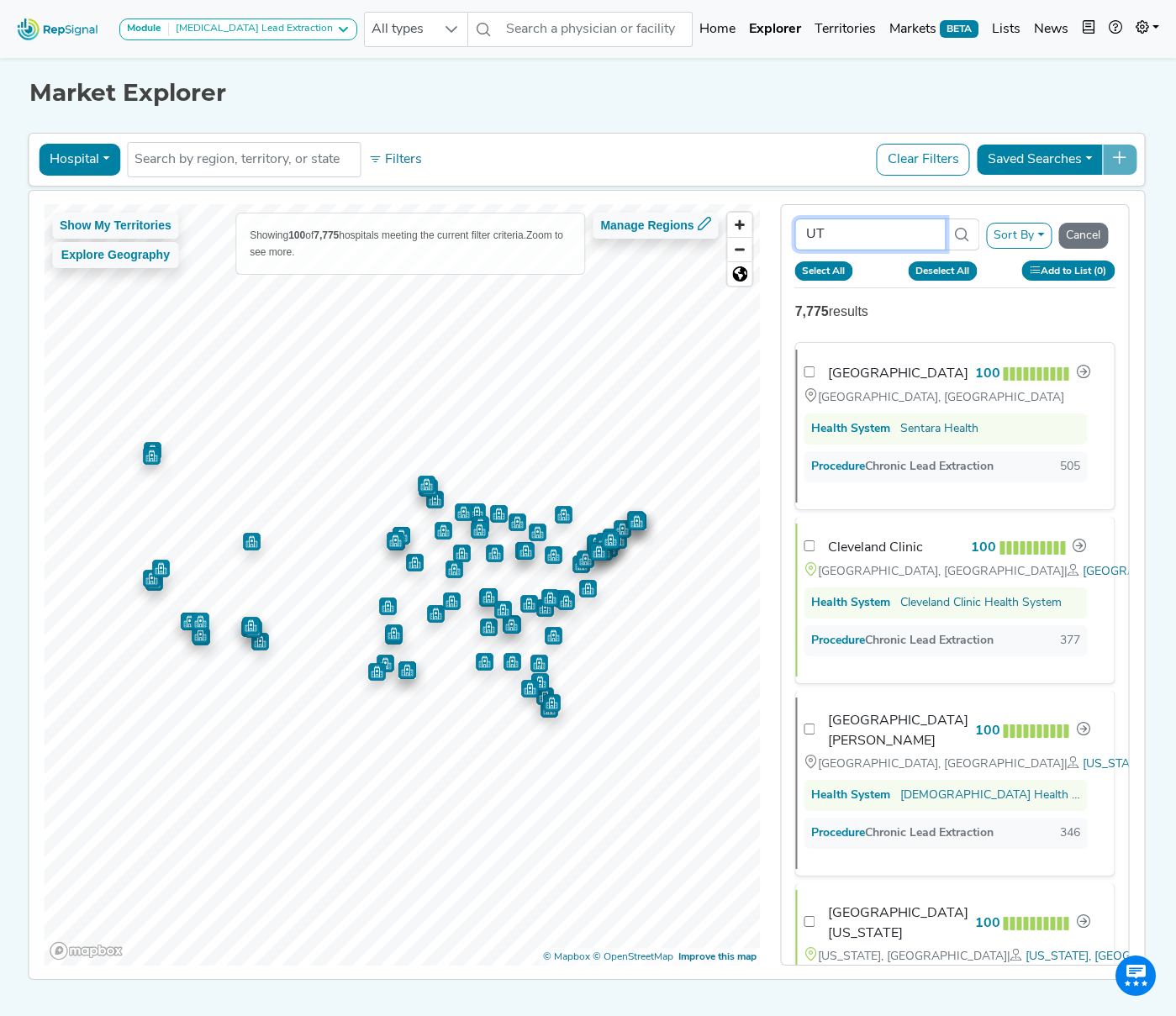
checkbox input "false"
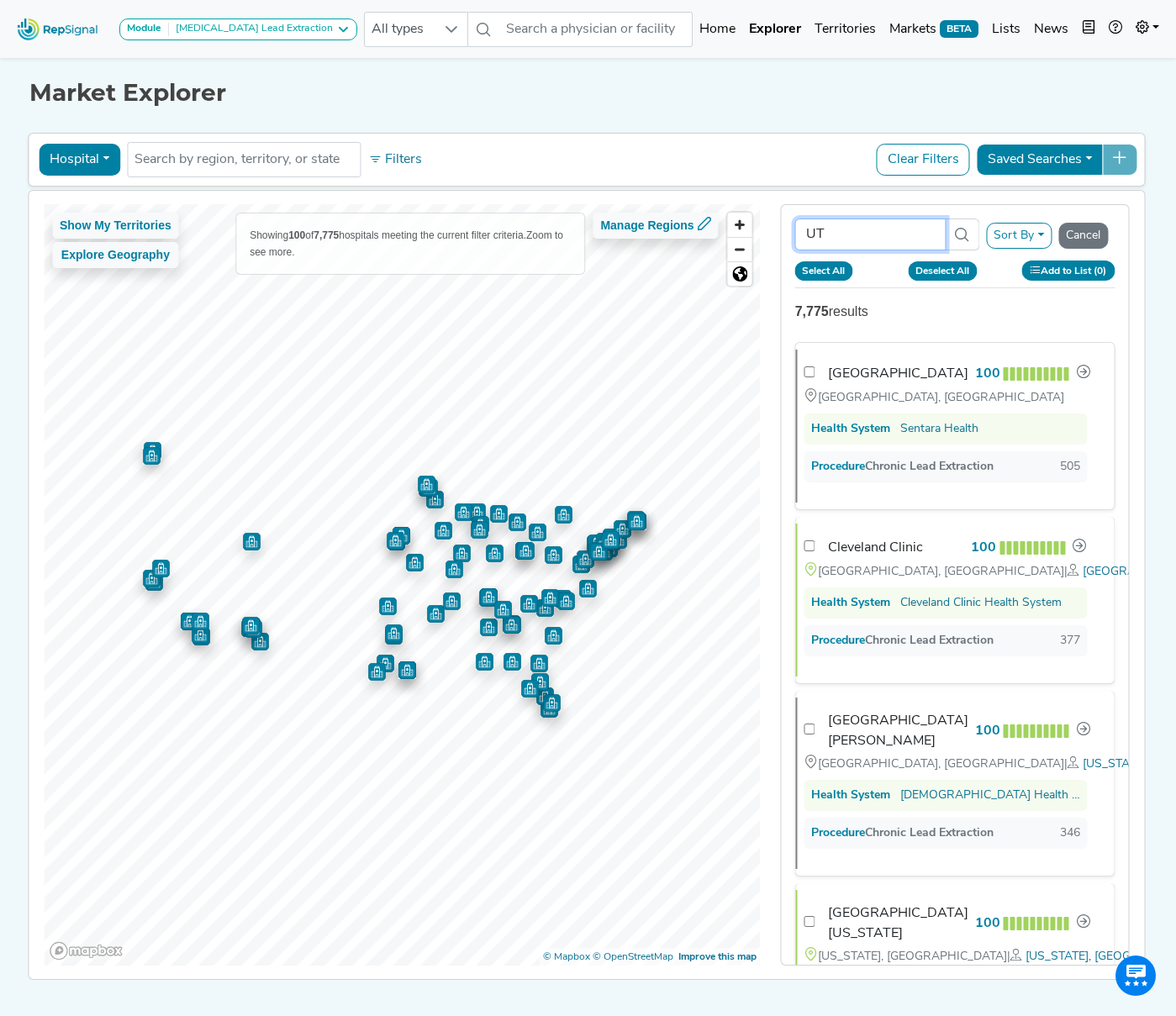
checkbox input "false"
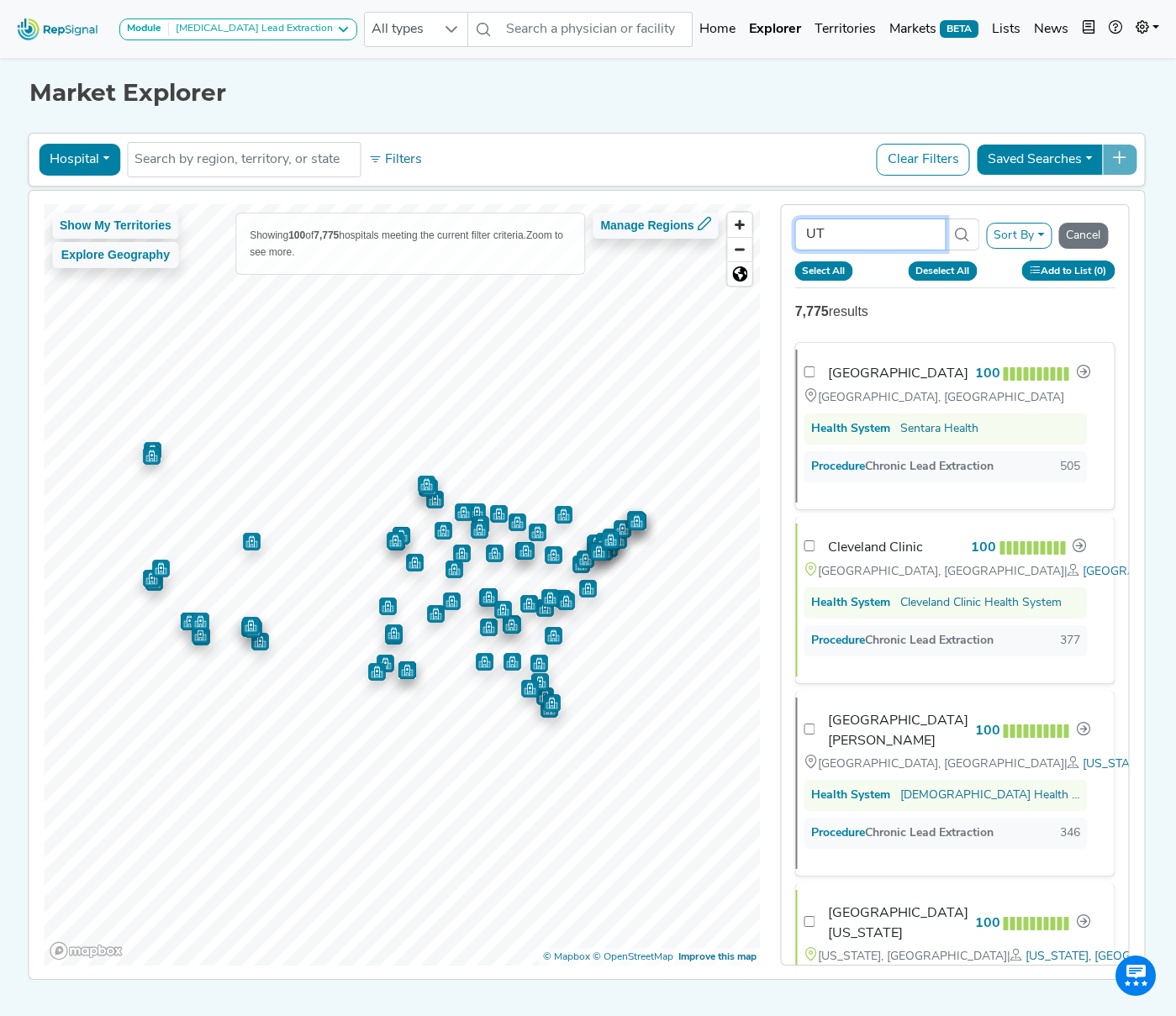
checkbox input "false"
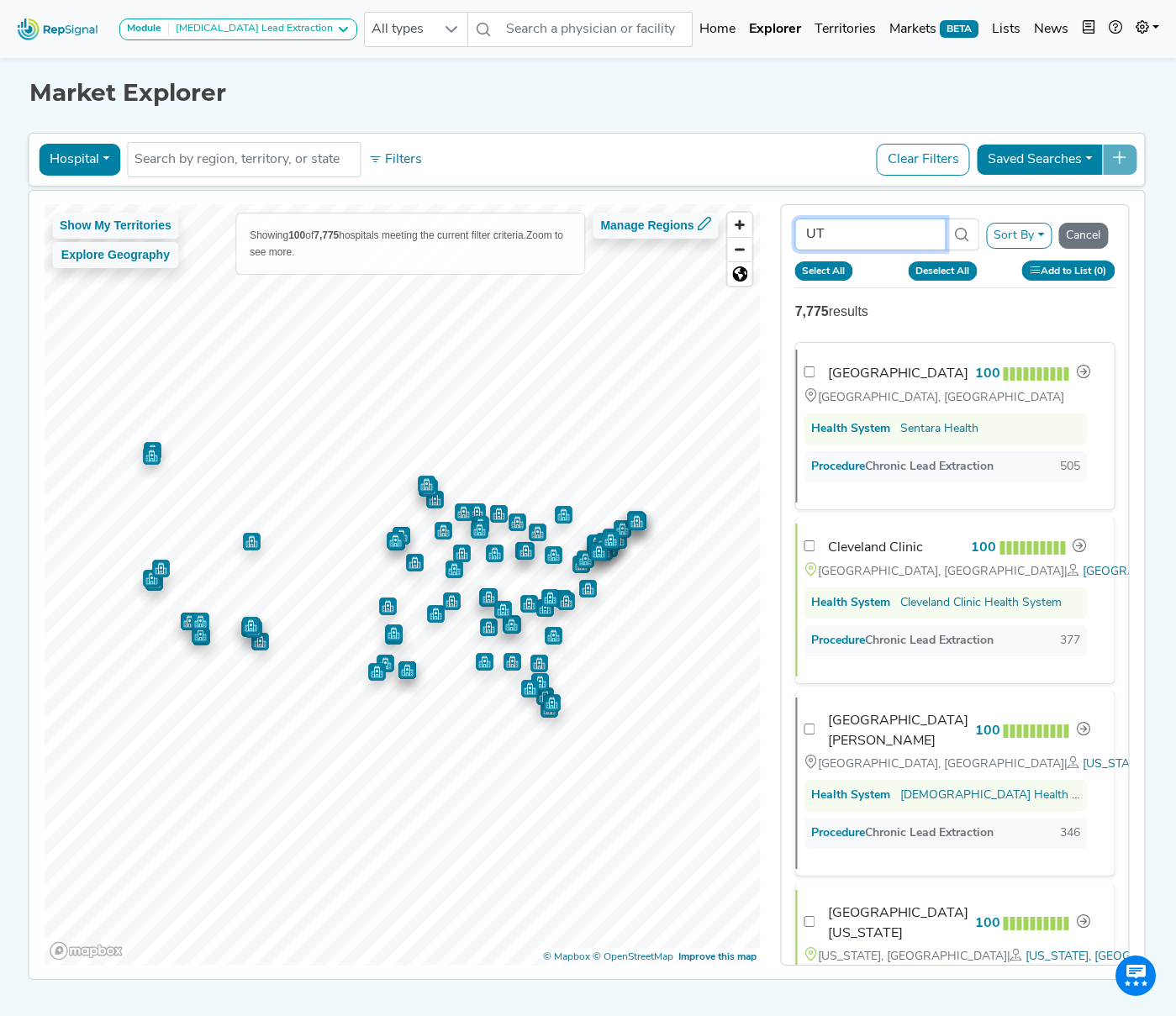
checkbox input "false"
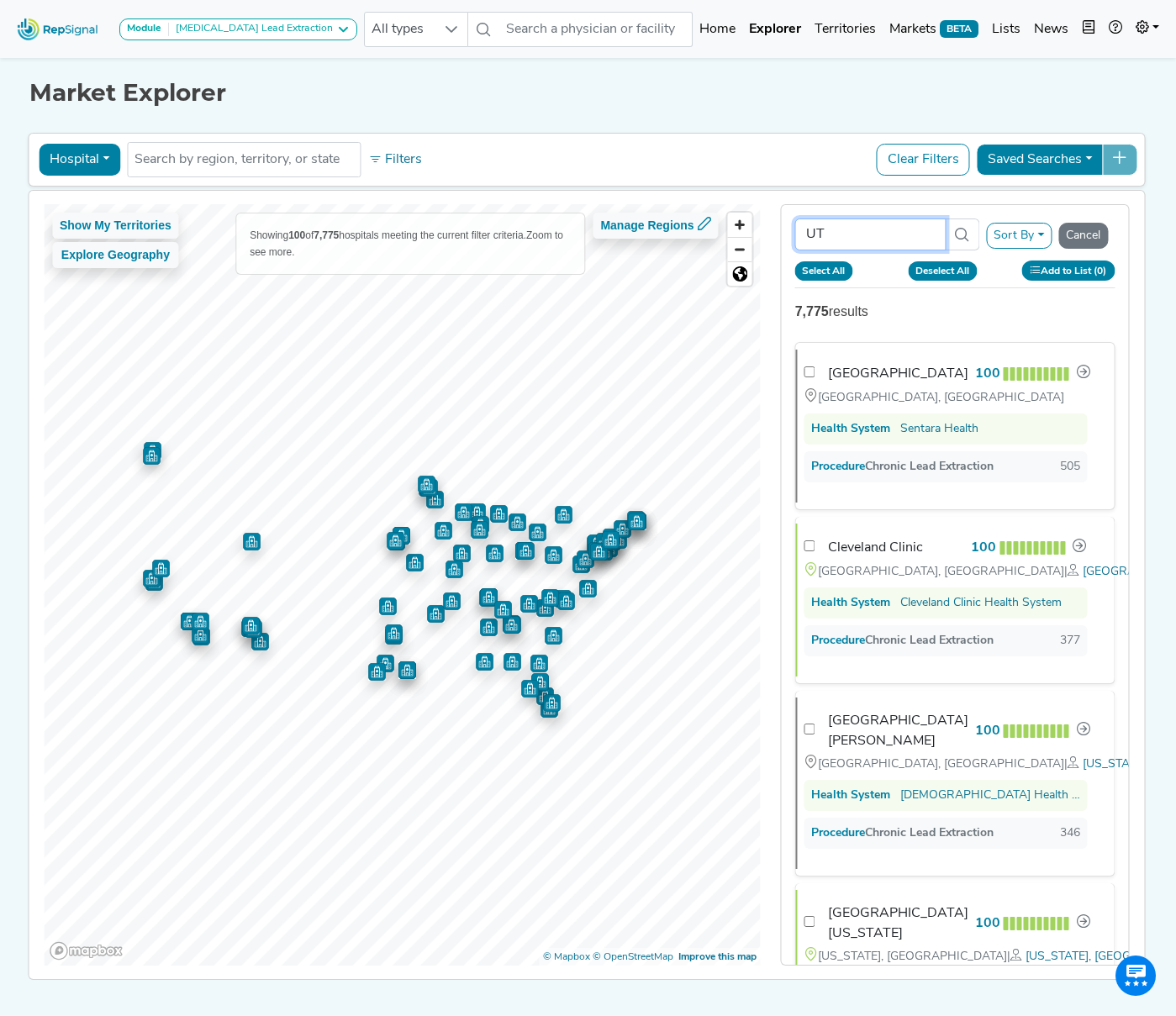
checkbox input "false"
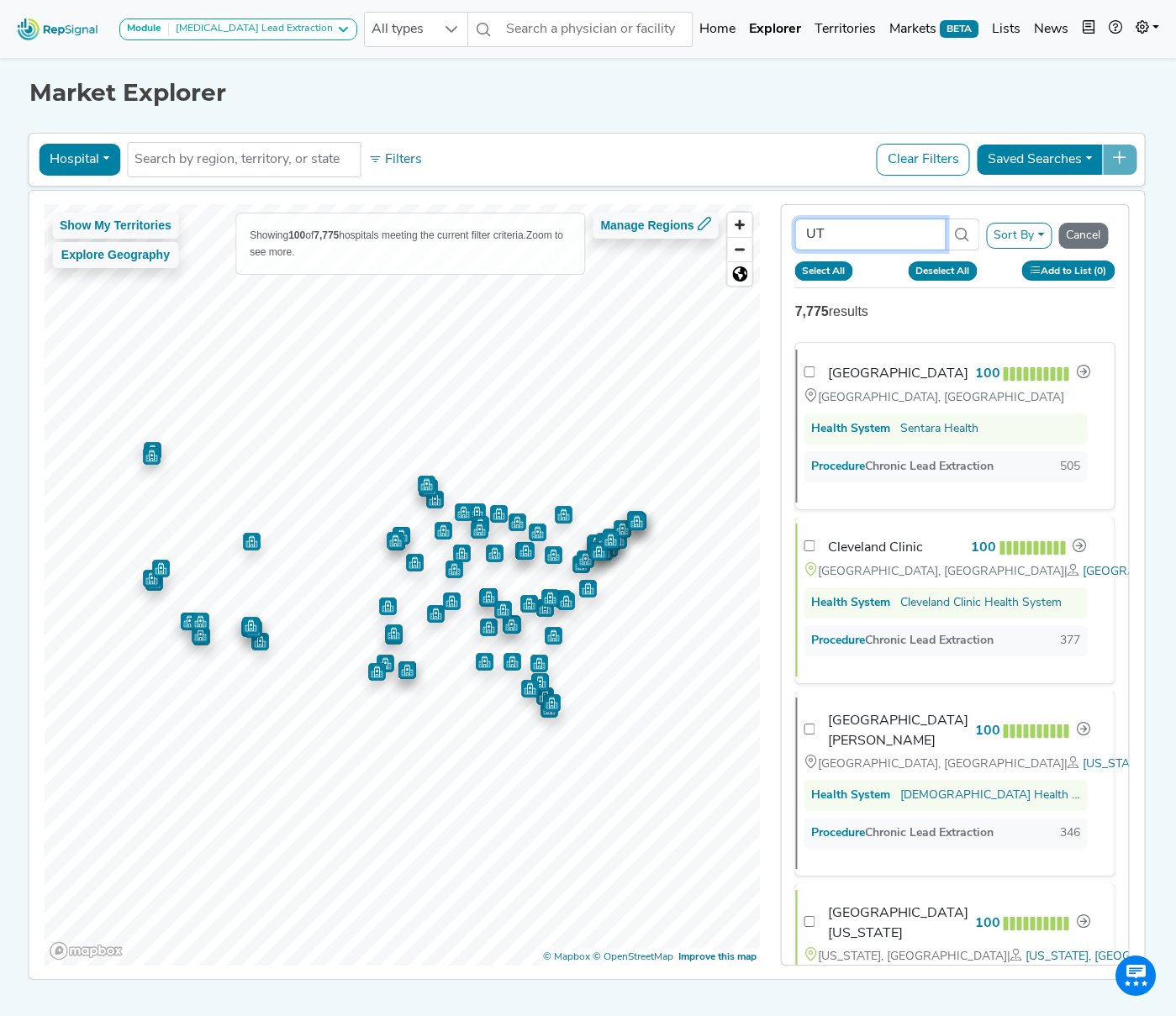
checkbox input "false"
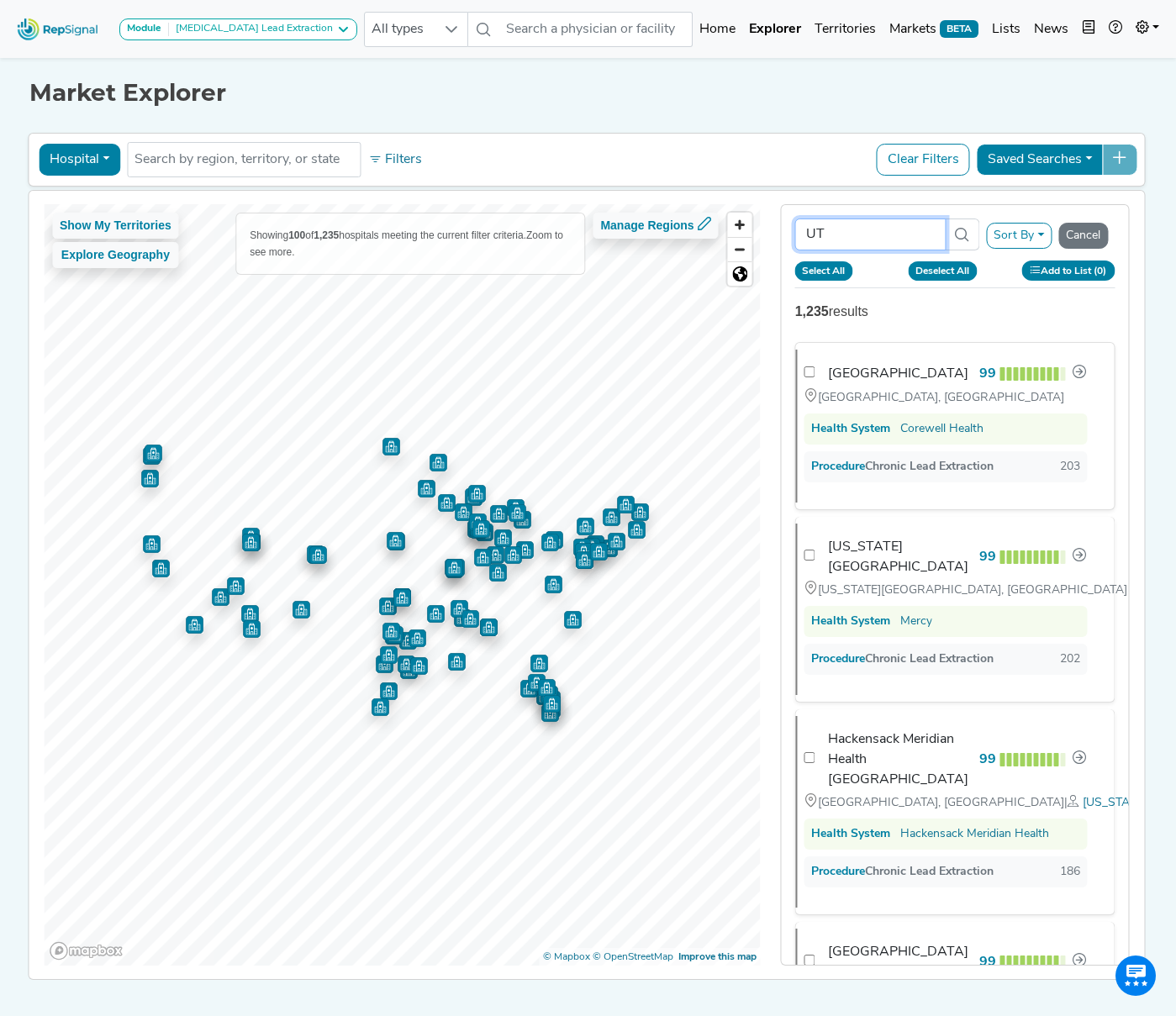
type input "UT"
checkbox input "false"
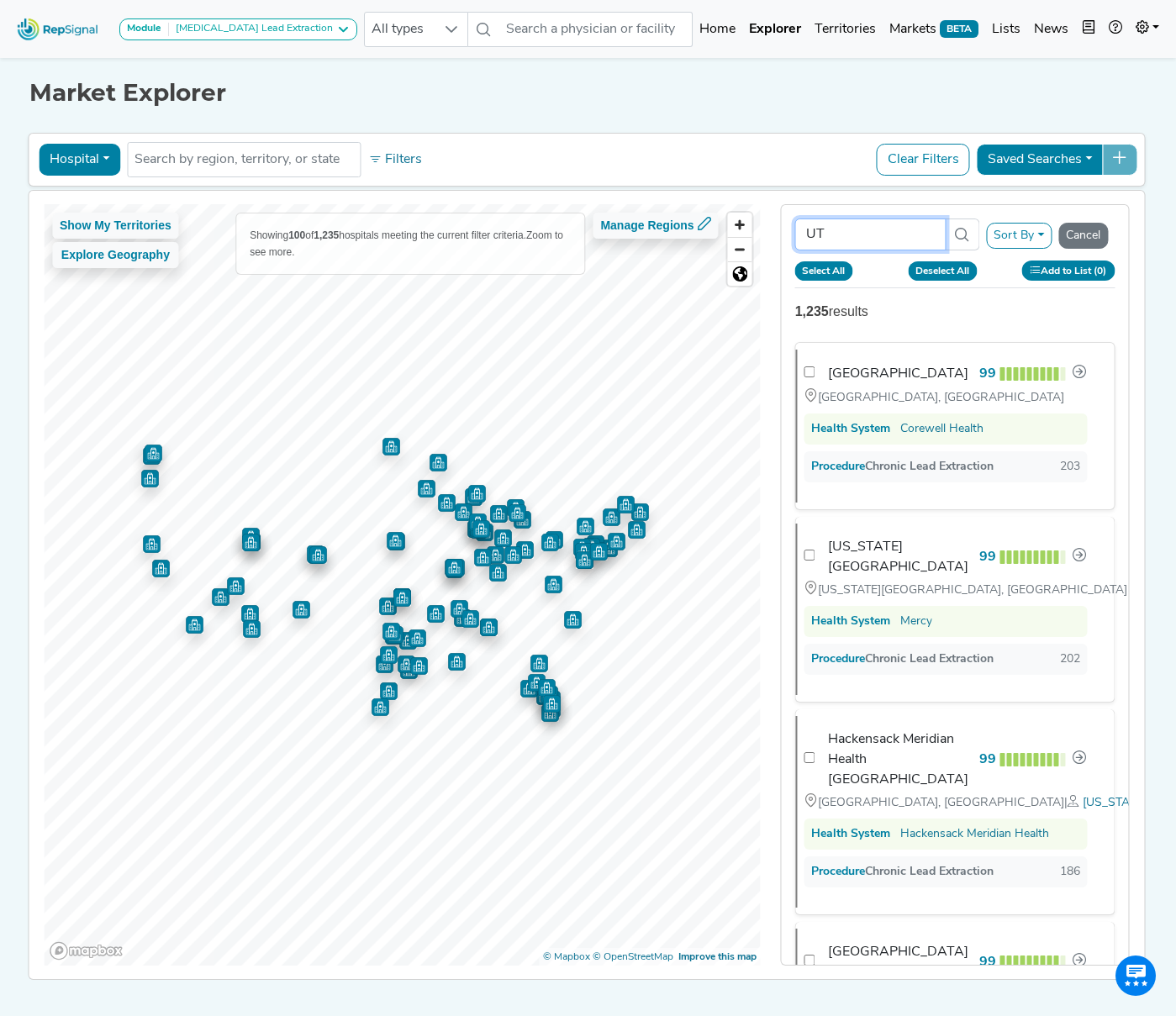
checkbox input "false"
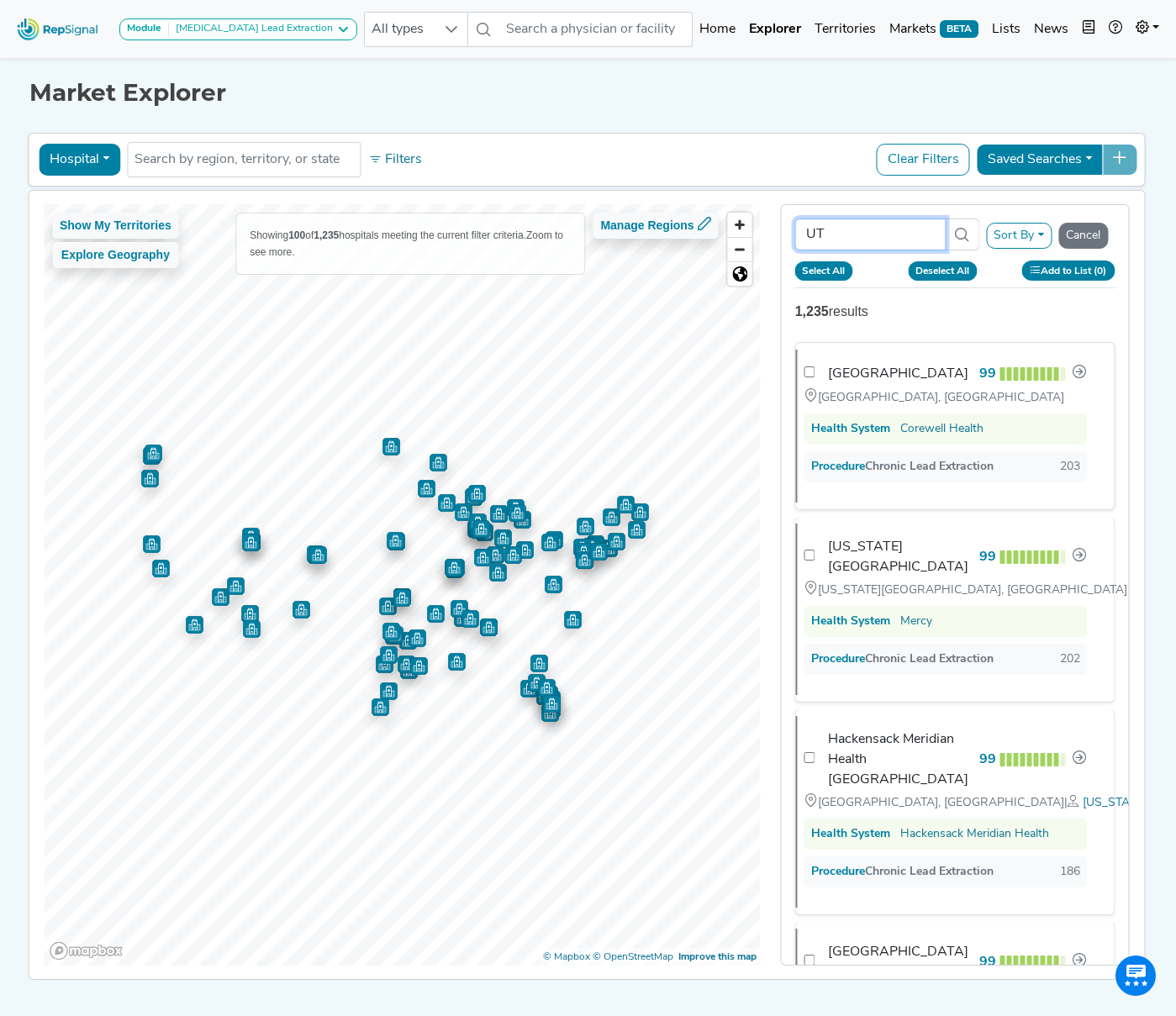
checkbox input "false"
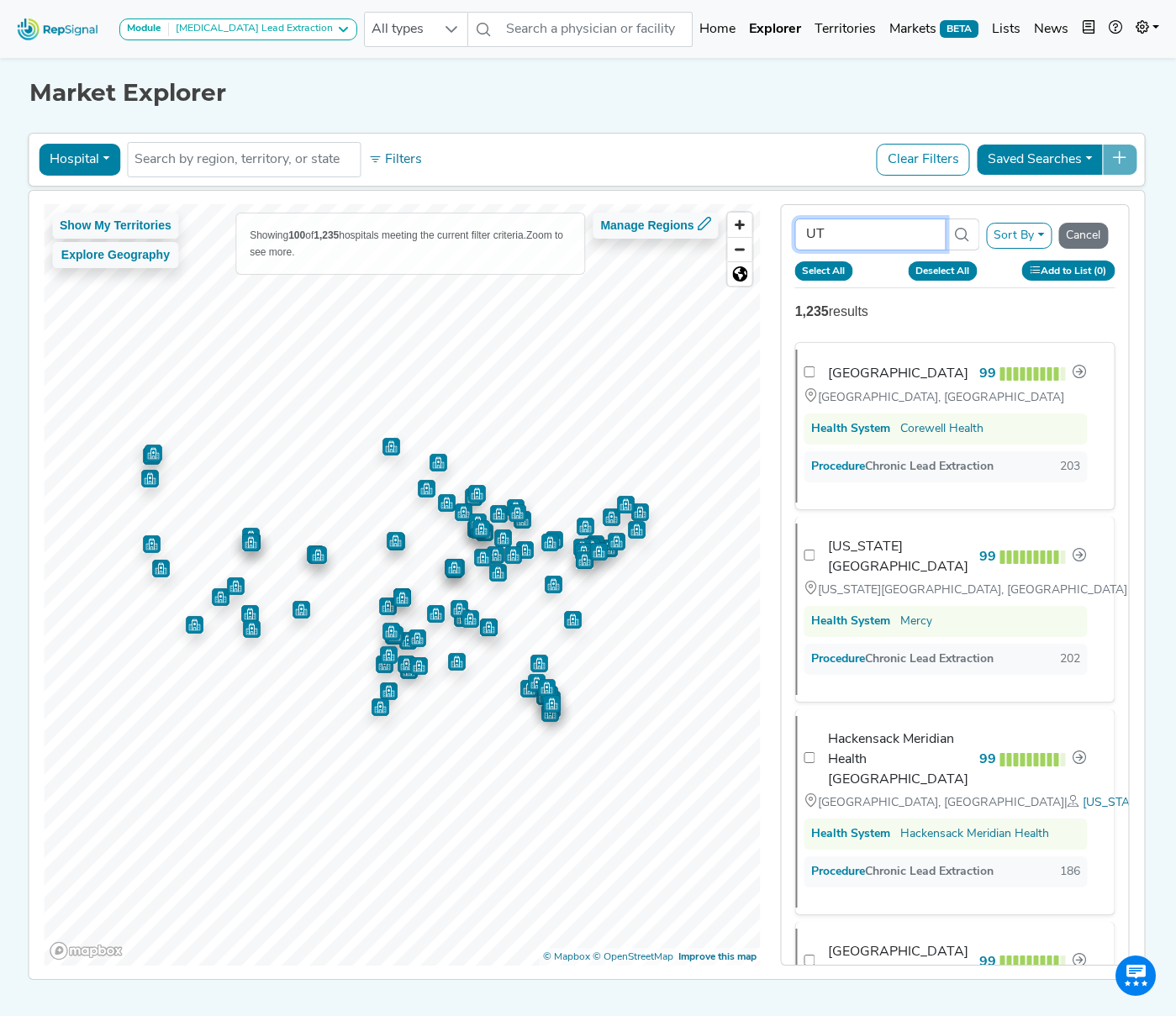
checkbox input "false"
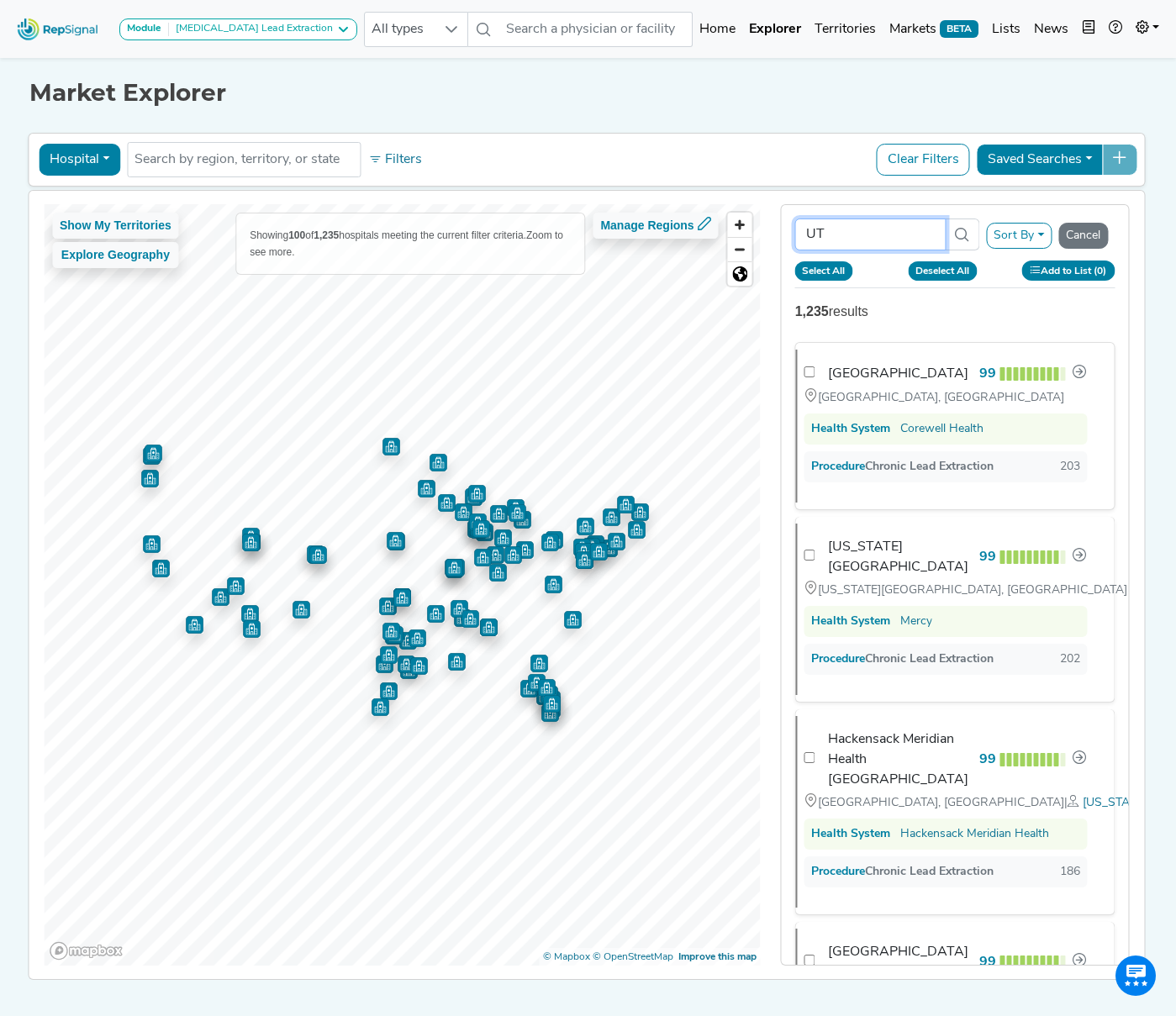
checkbox input "false"
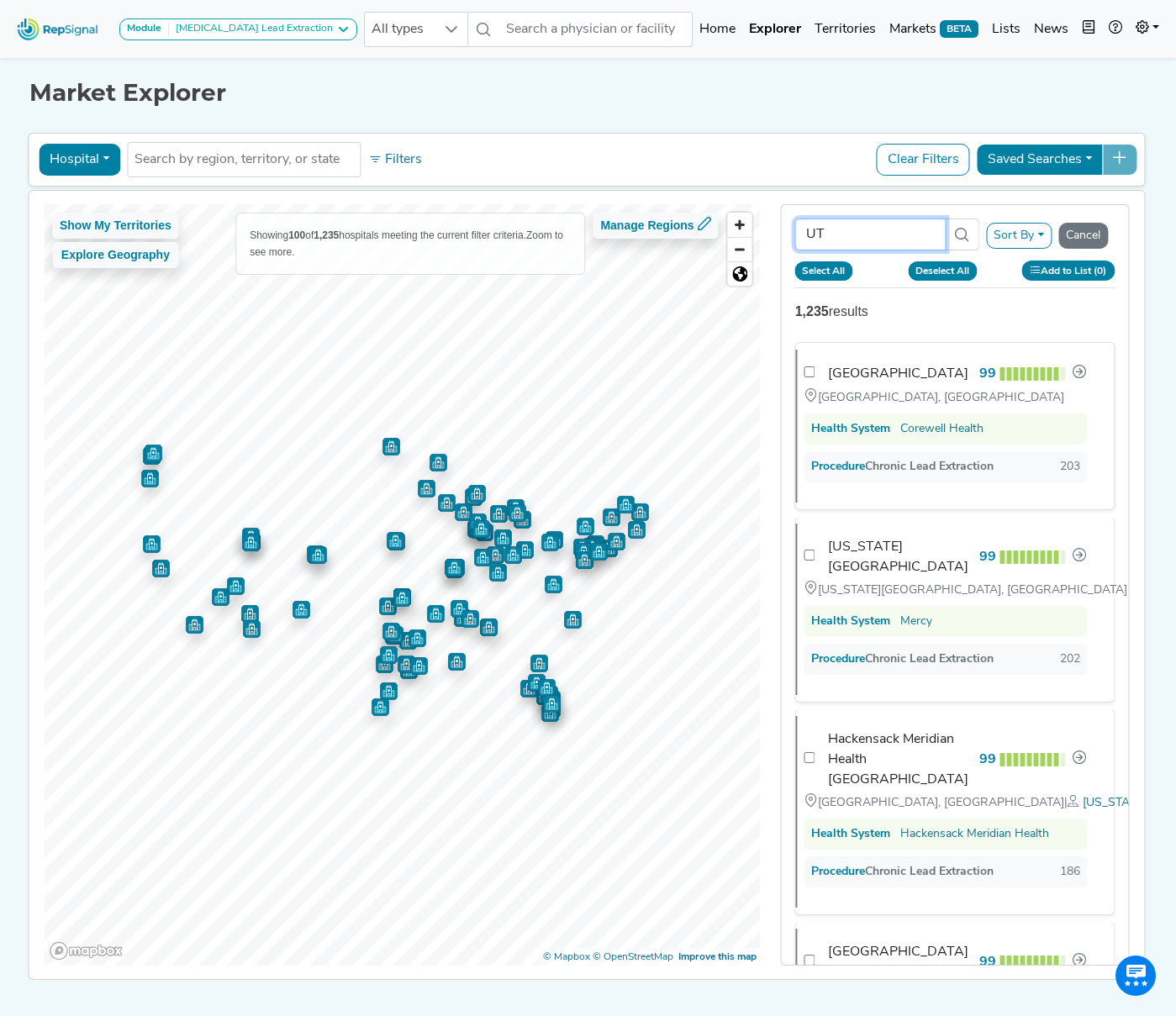
checkbox input "false"
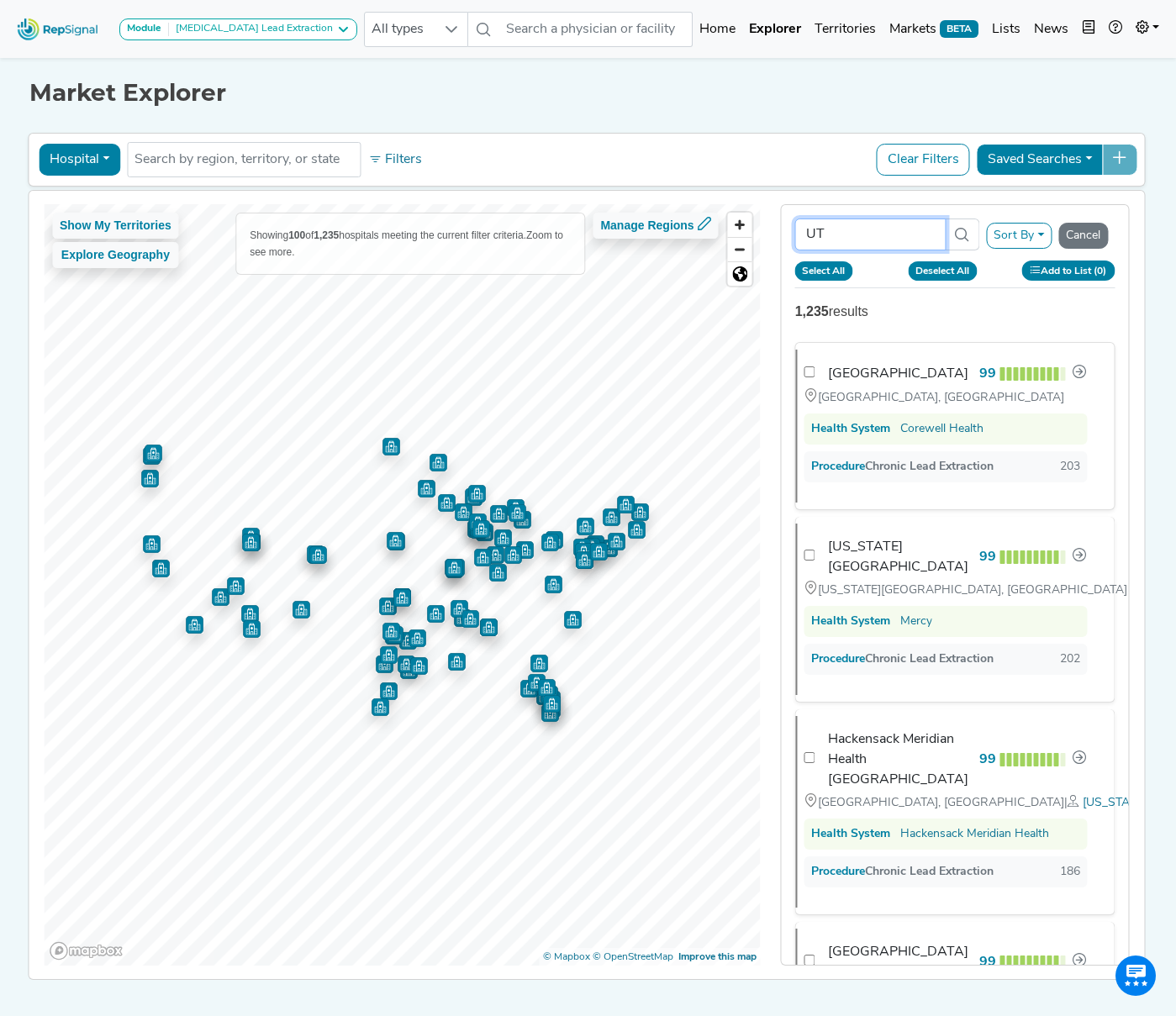
checkbox input "false"
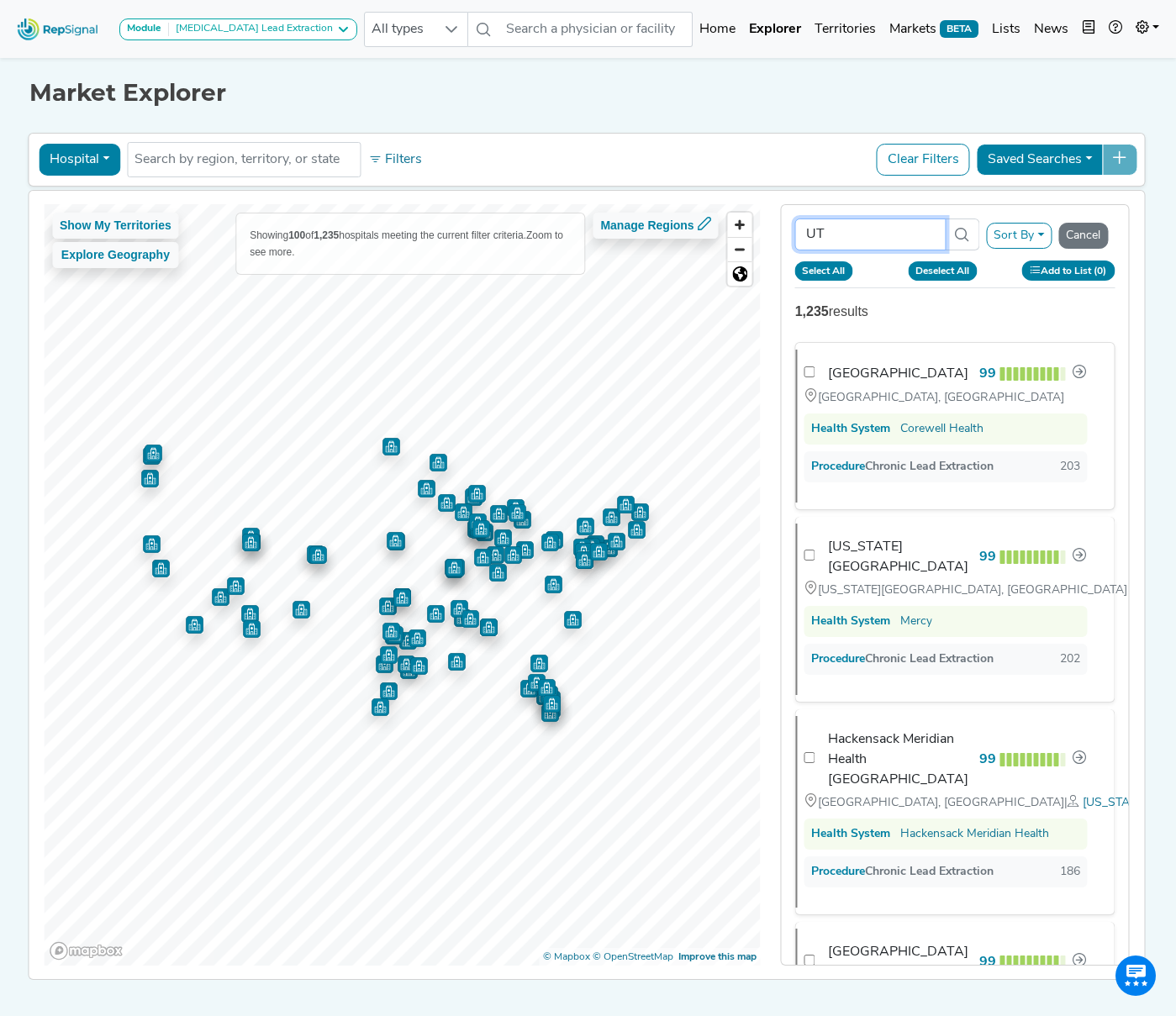
checkbox input "false"
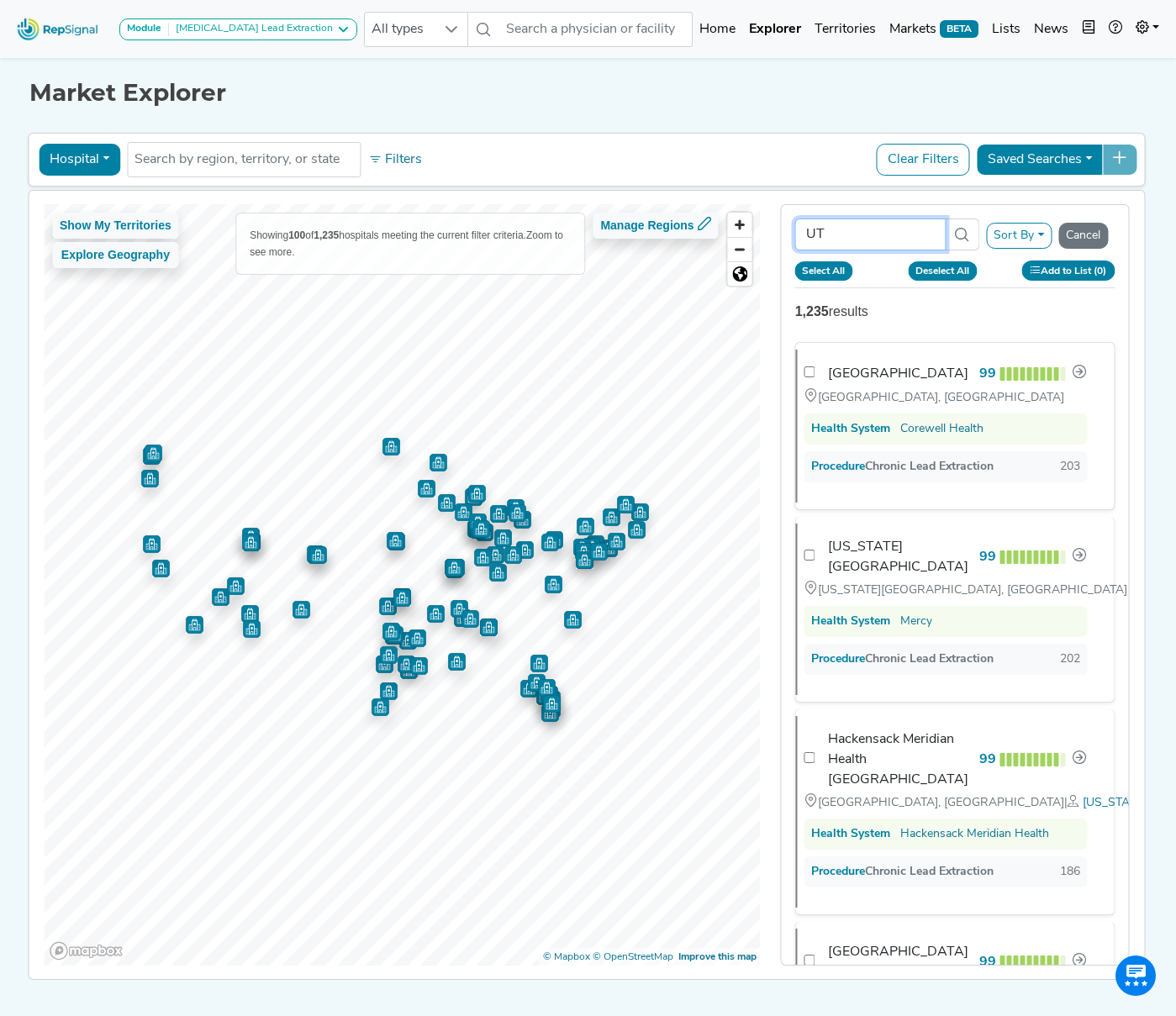
checkbox input "false"
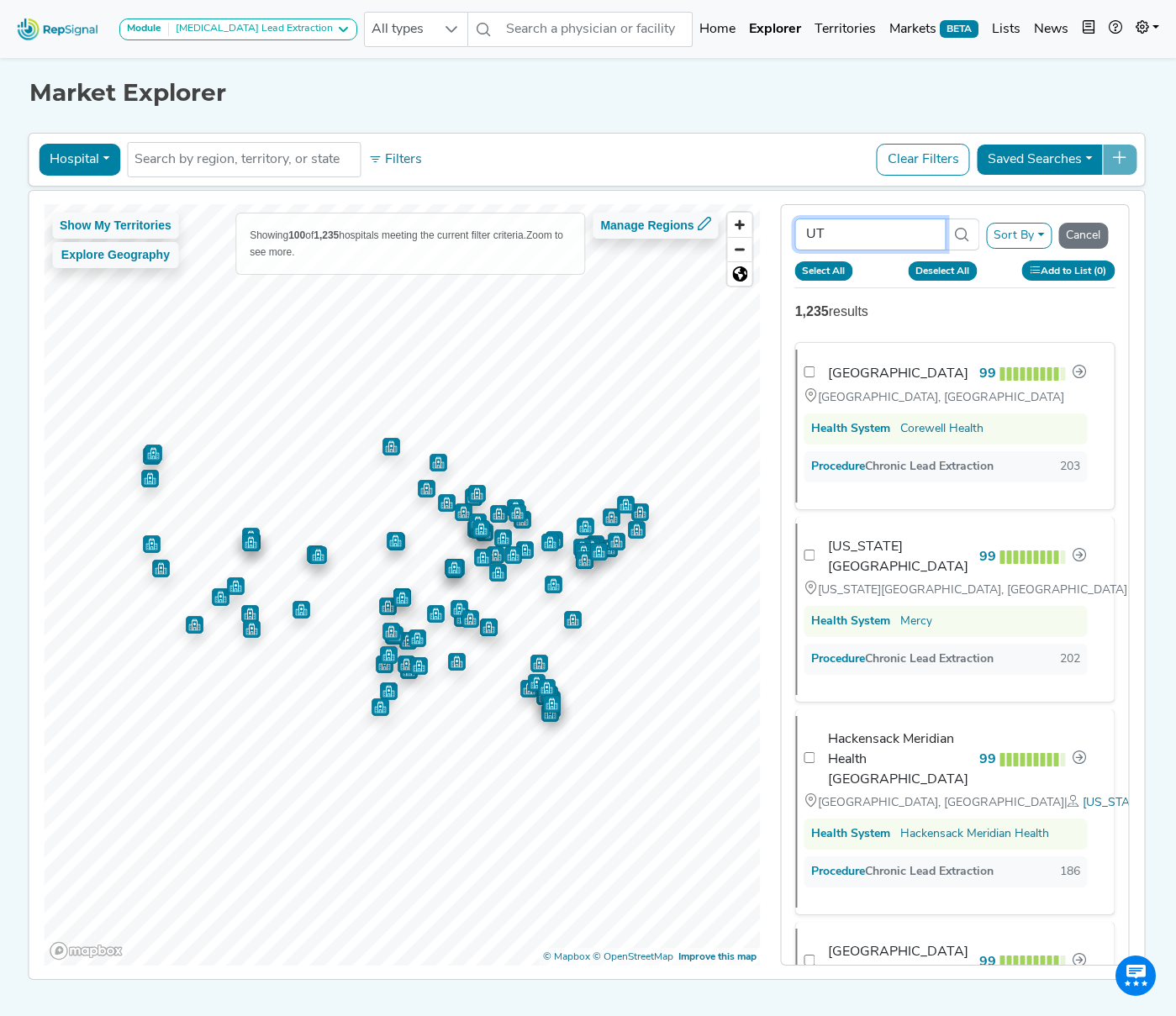
checkbox input "false"
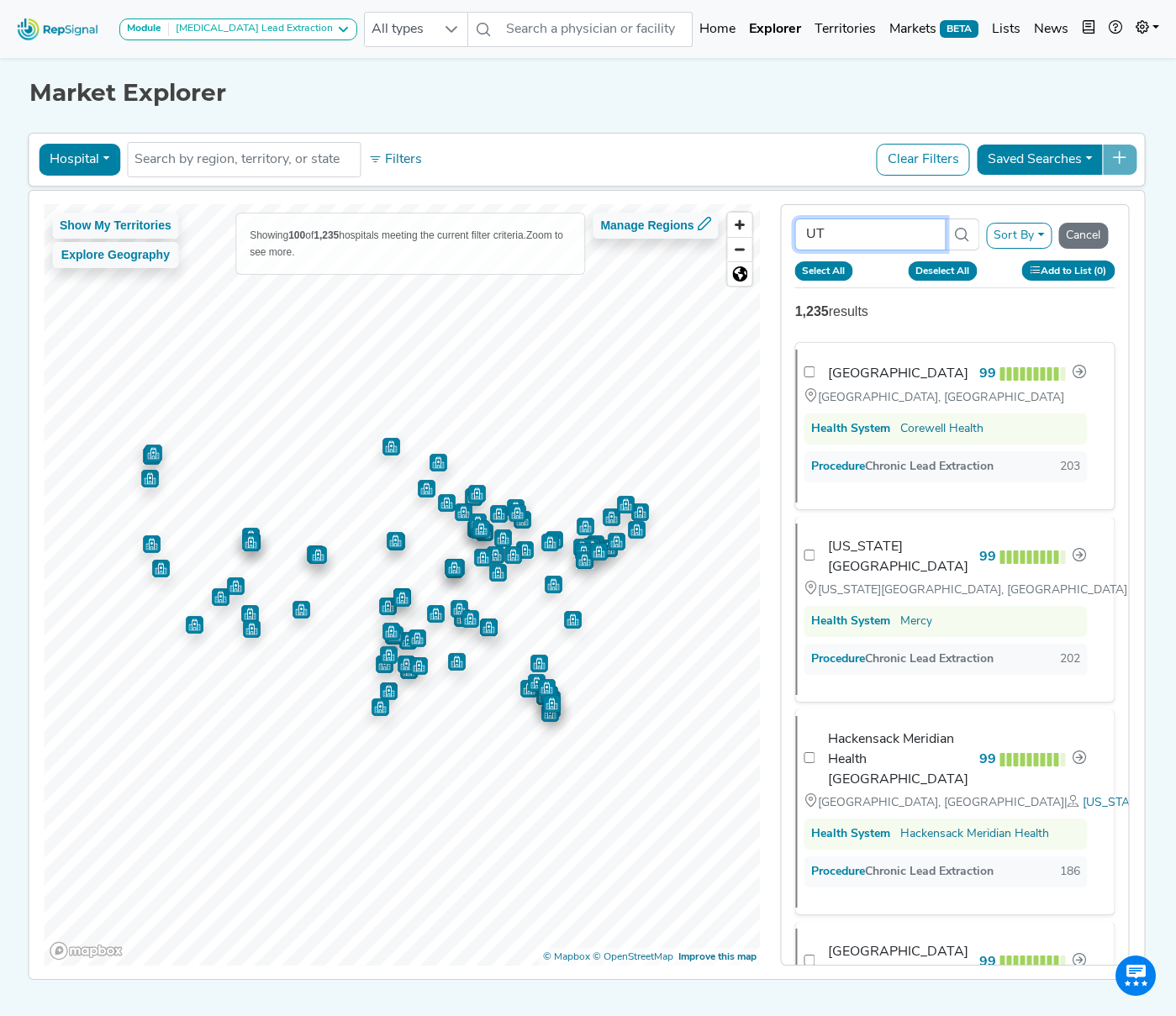
checkbox input "false"
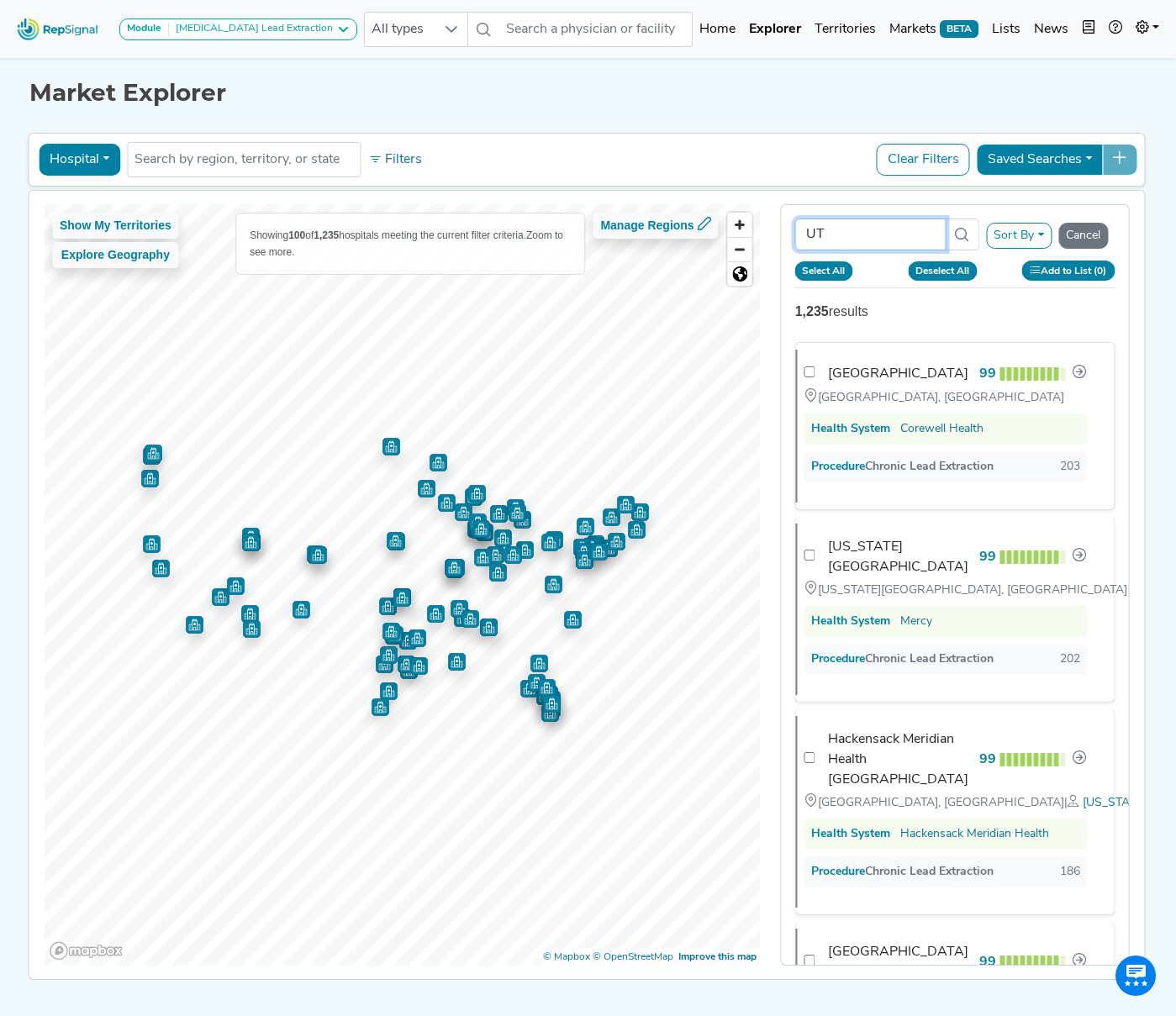
checkbox input "false"
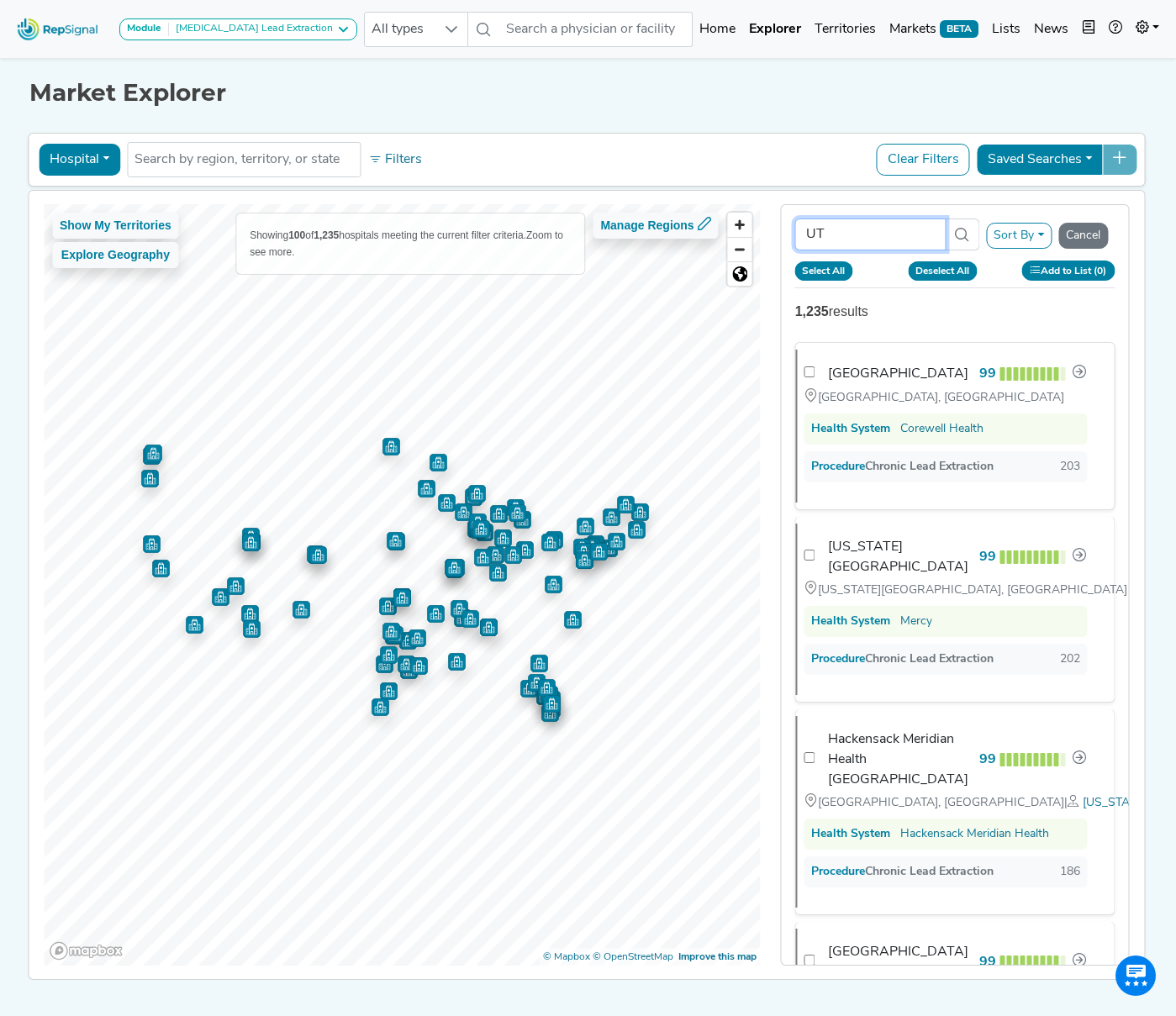
checkbox input "false"
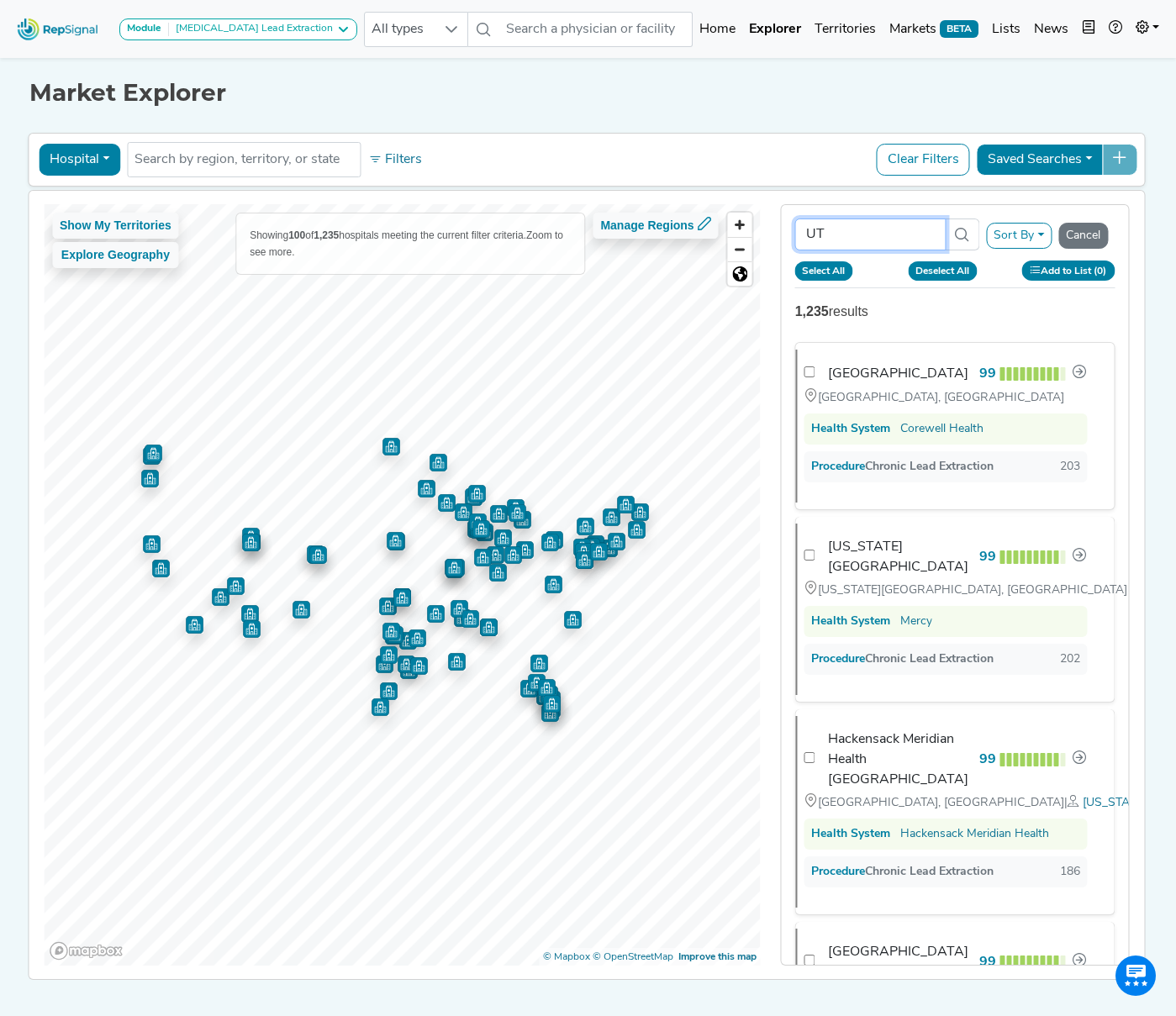
checkbox input "false"
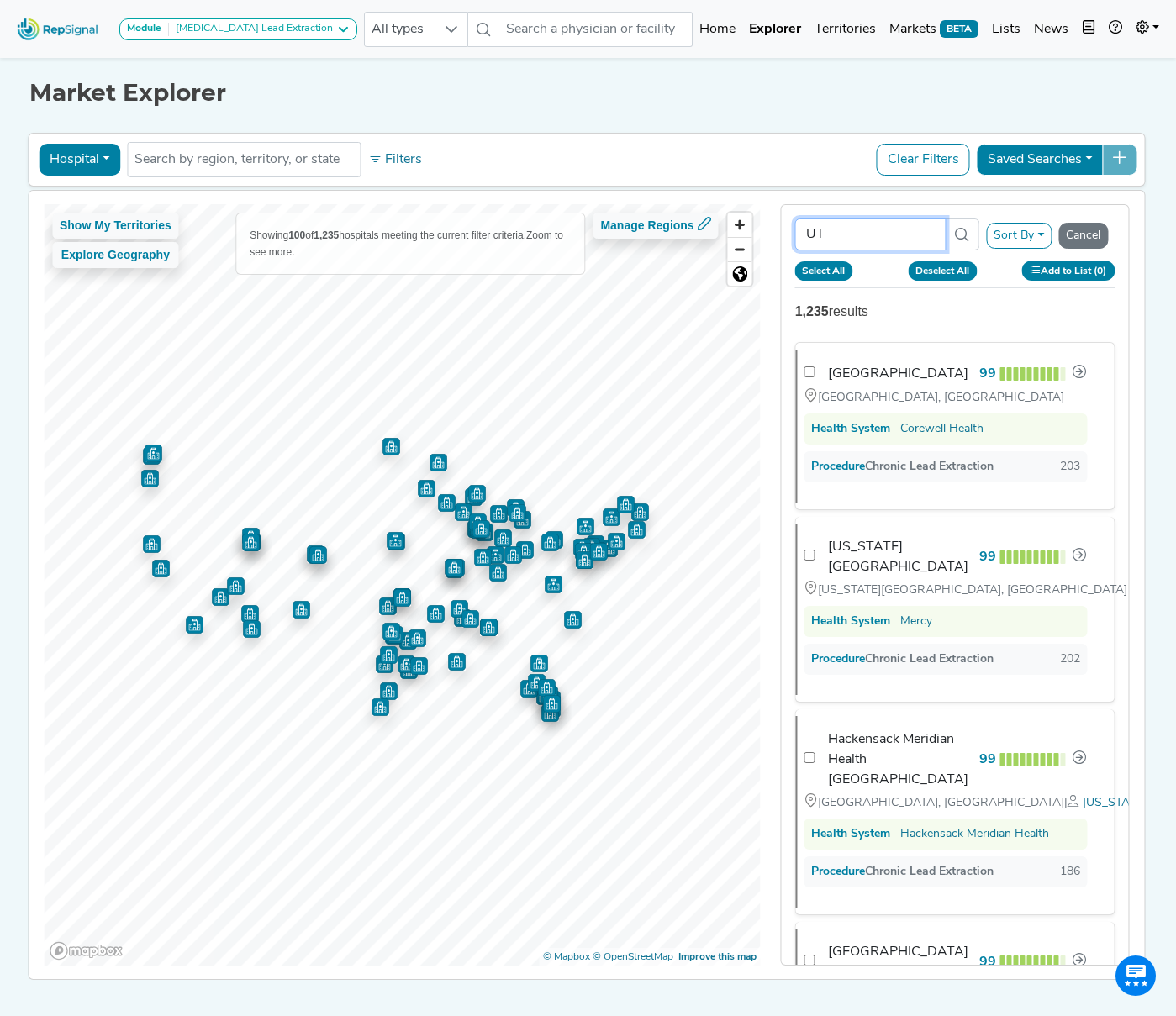
checkbox input "false"
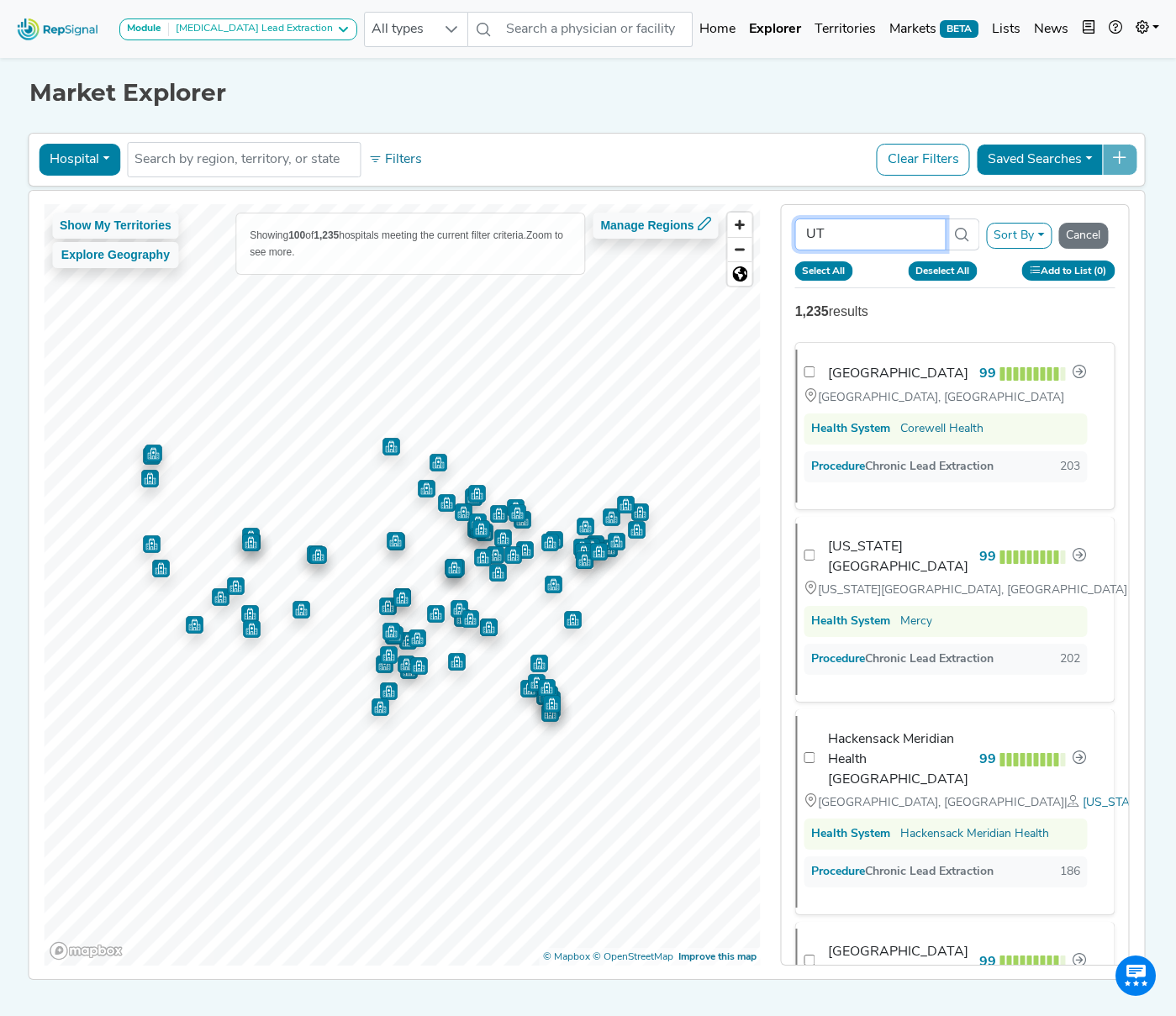
checkbox input "false"
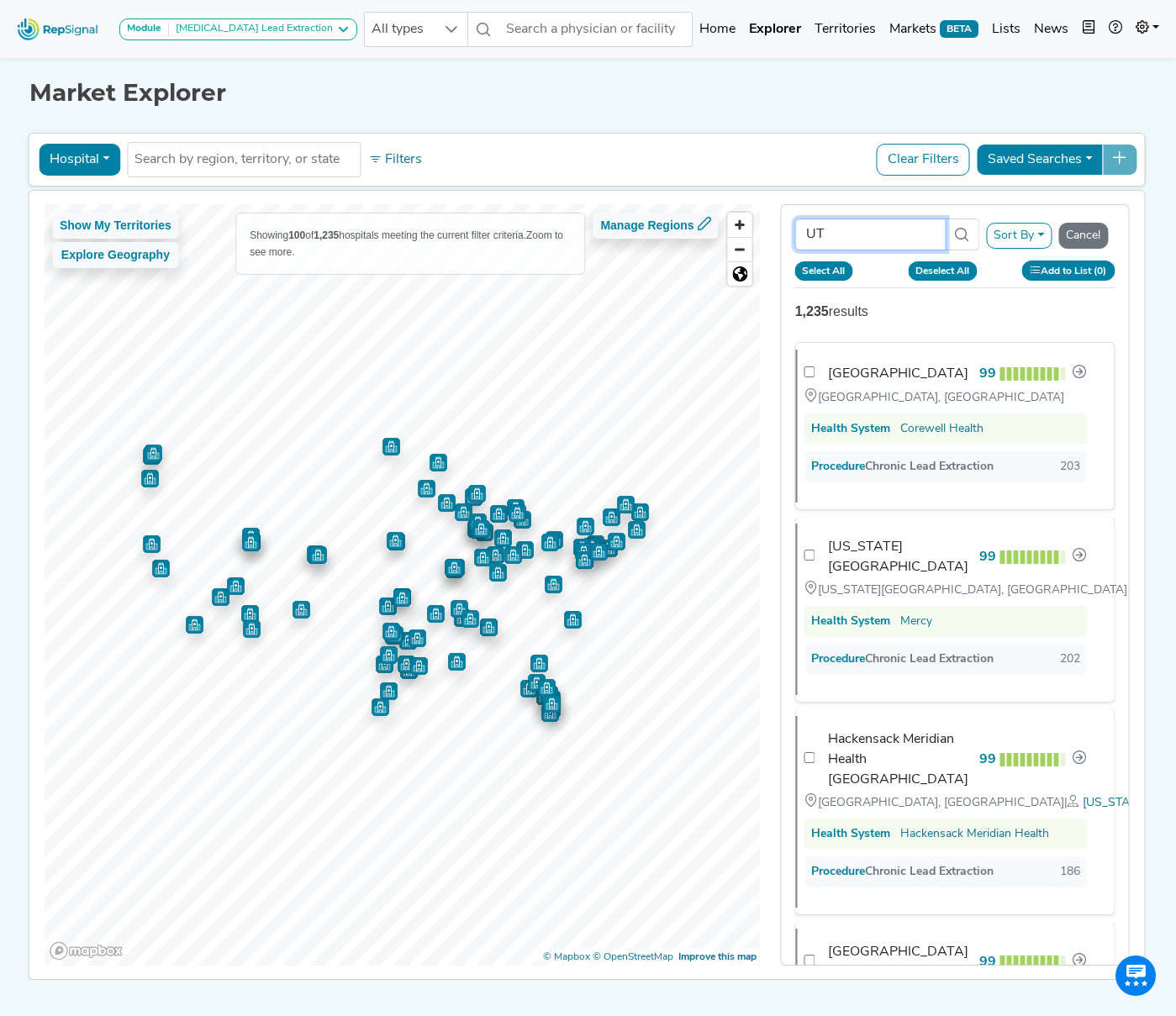
checkbox input "false"
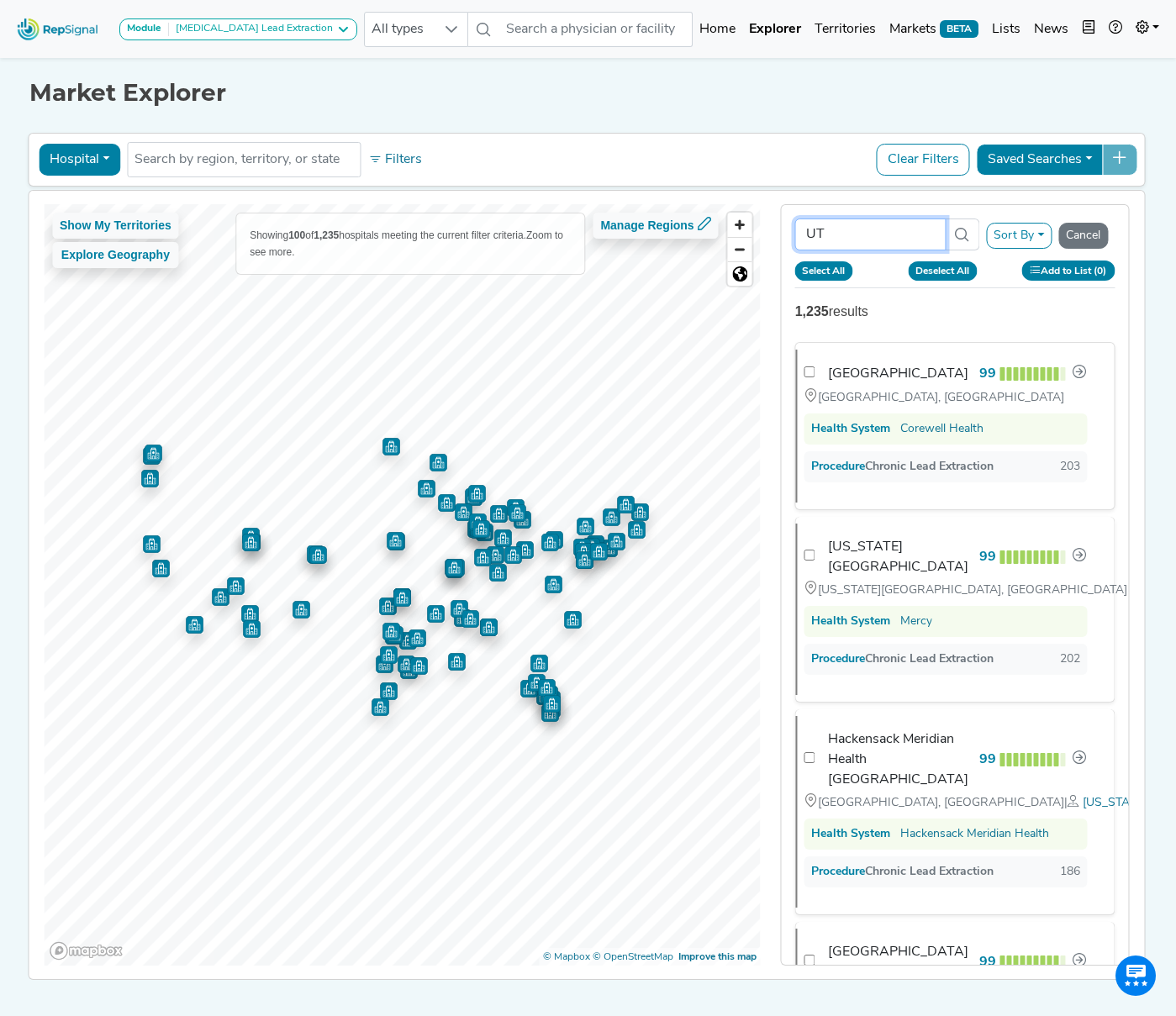
checkbox input "false"
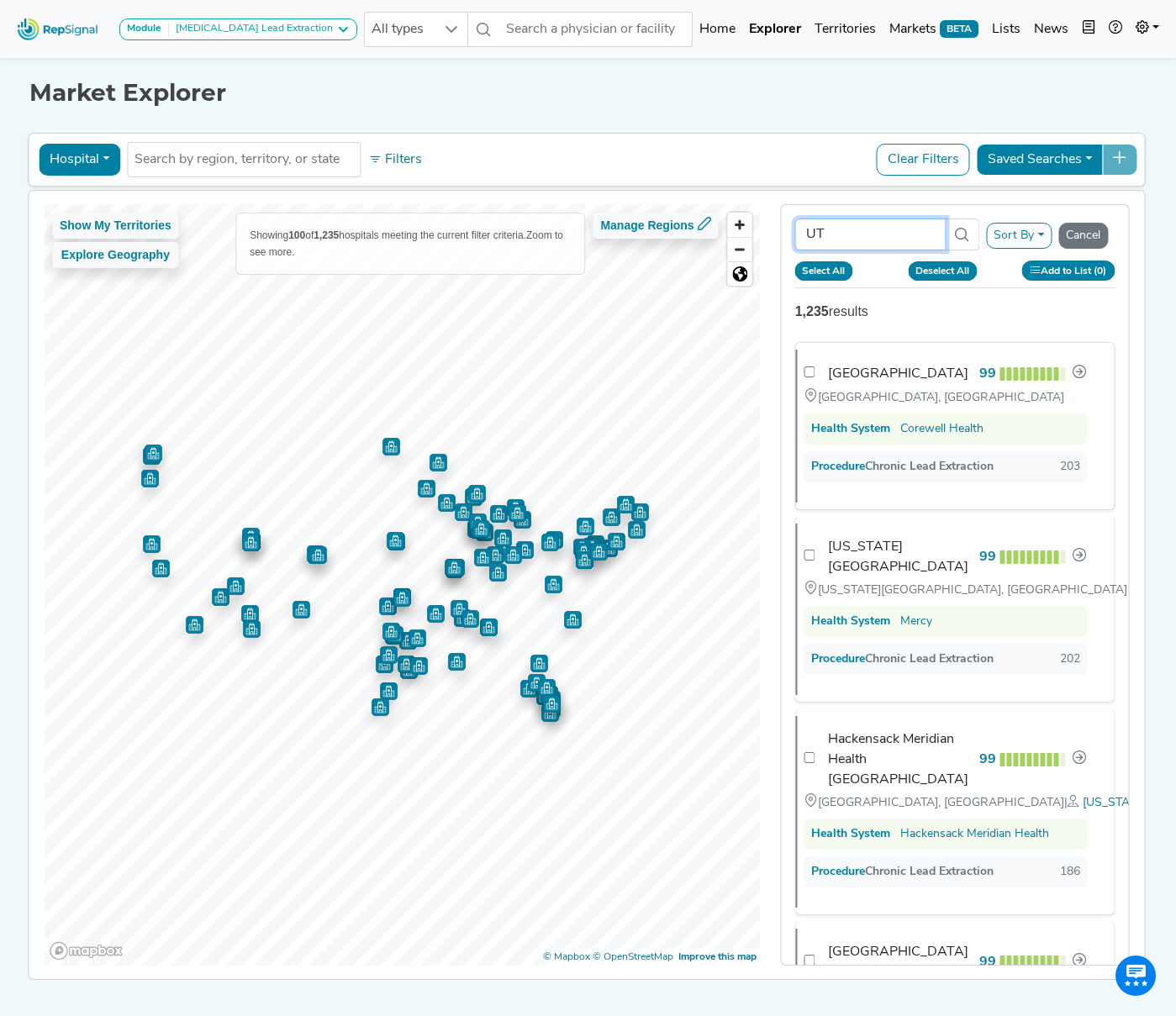
checkbox input "false"
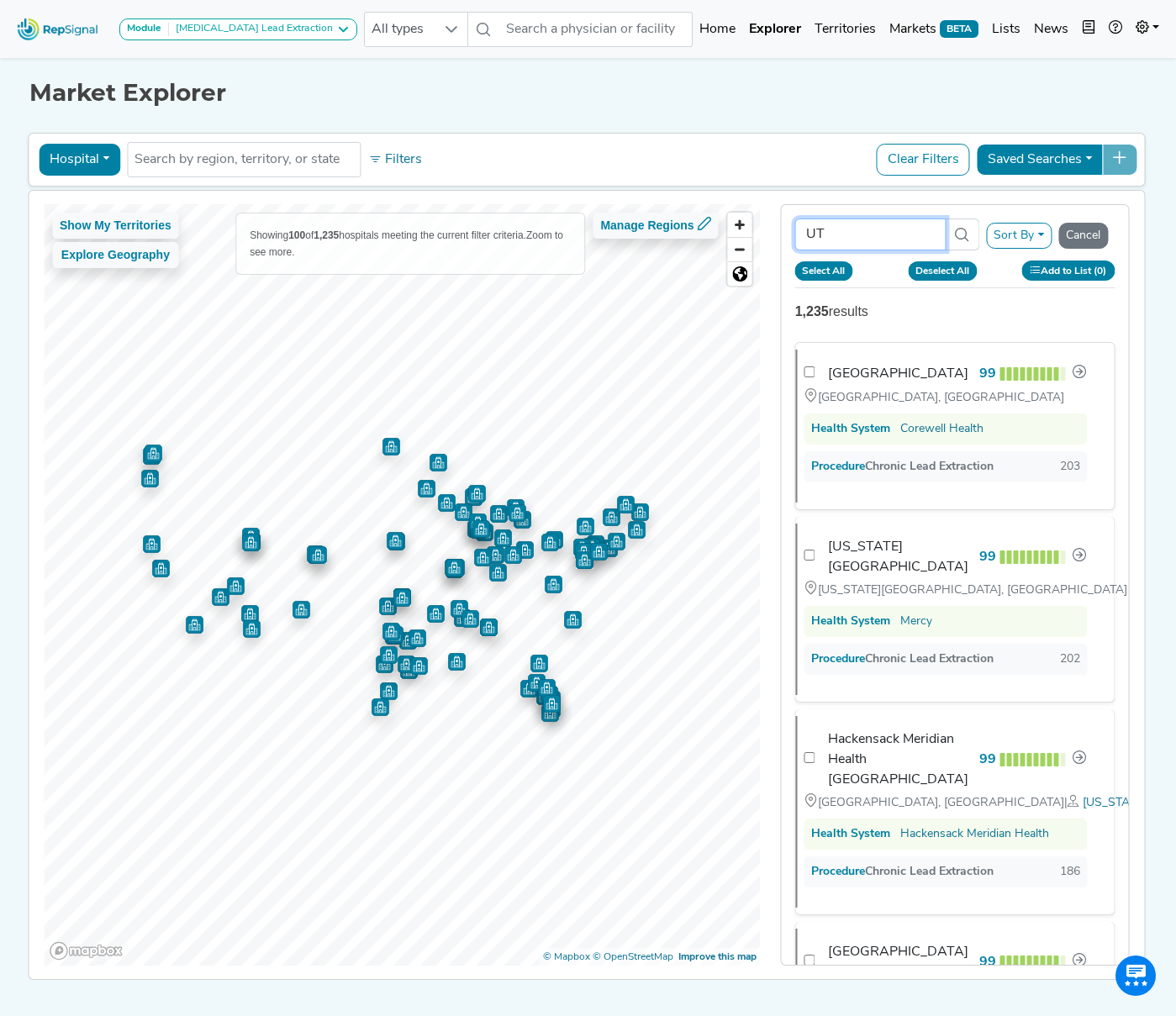
checkbox input "false"
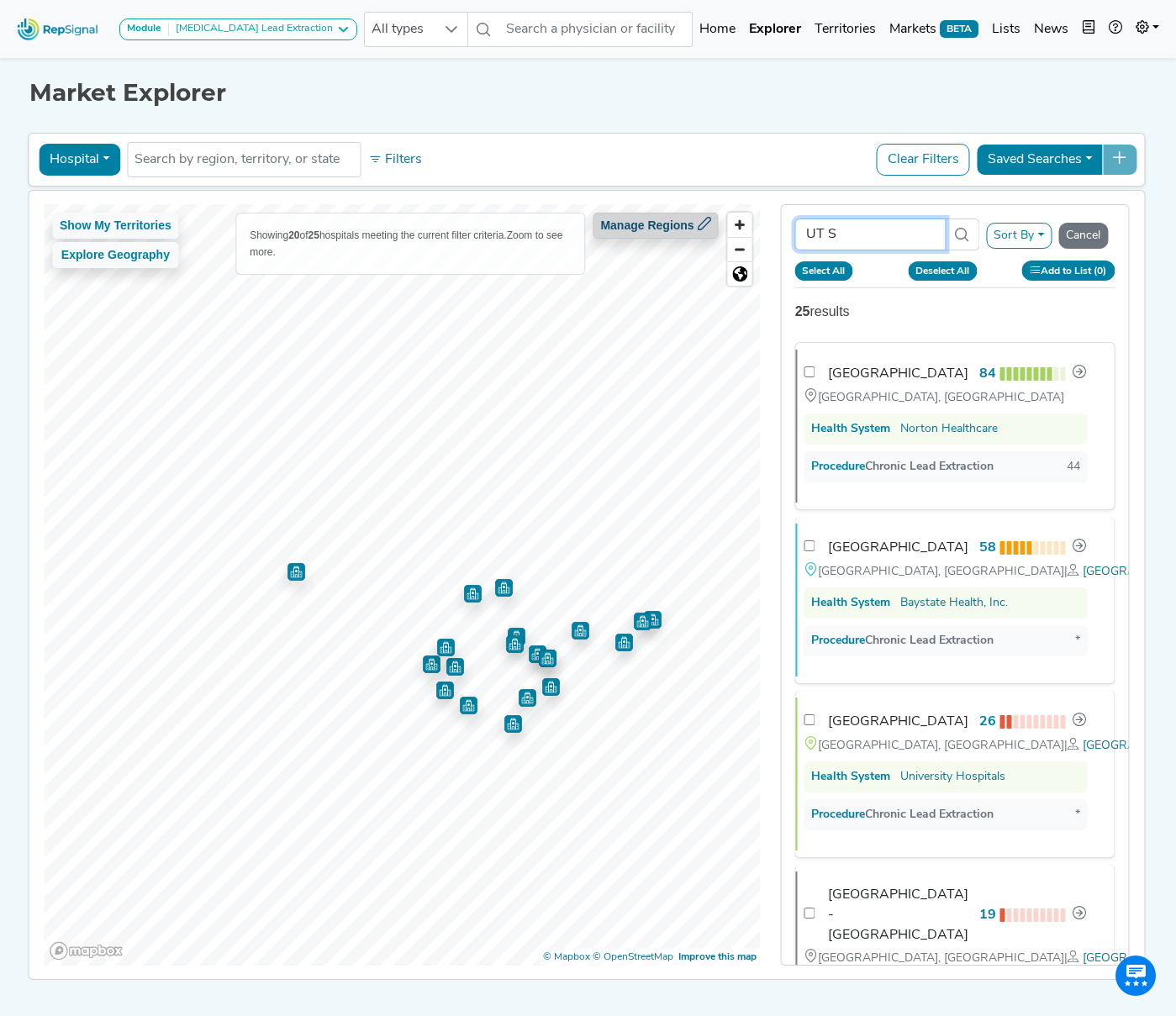
drag, startPoint x: 817, startPoint y: 237, endPoint x: 714, endPoint y: 232, distance: 103.1
click at [714, 232] on div "Show My Territories Explore Geography Showing 20 of 25 hospitals meeting the cu…" at bounding box center [586, 585] width 1132 height 789
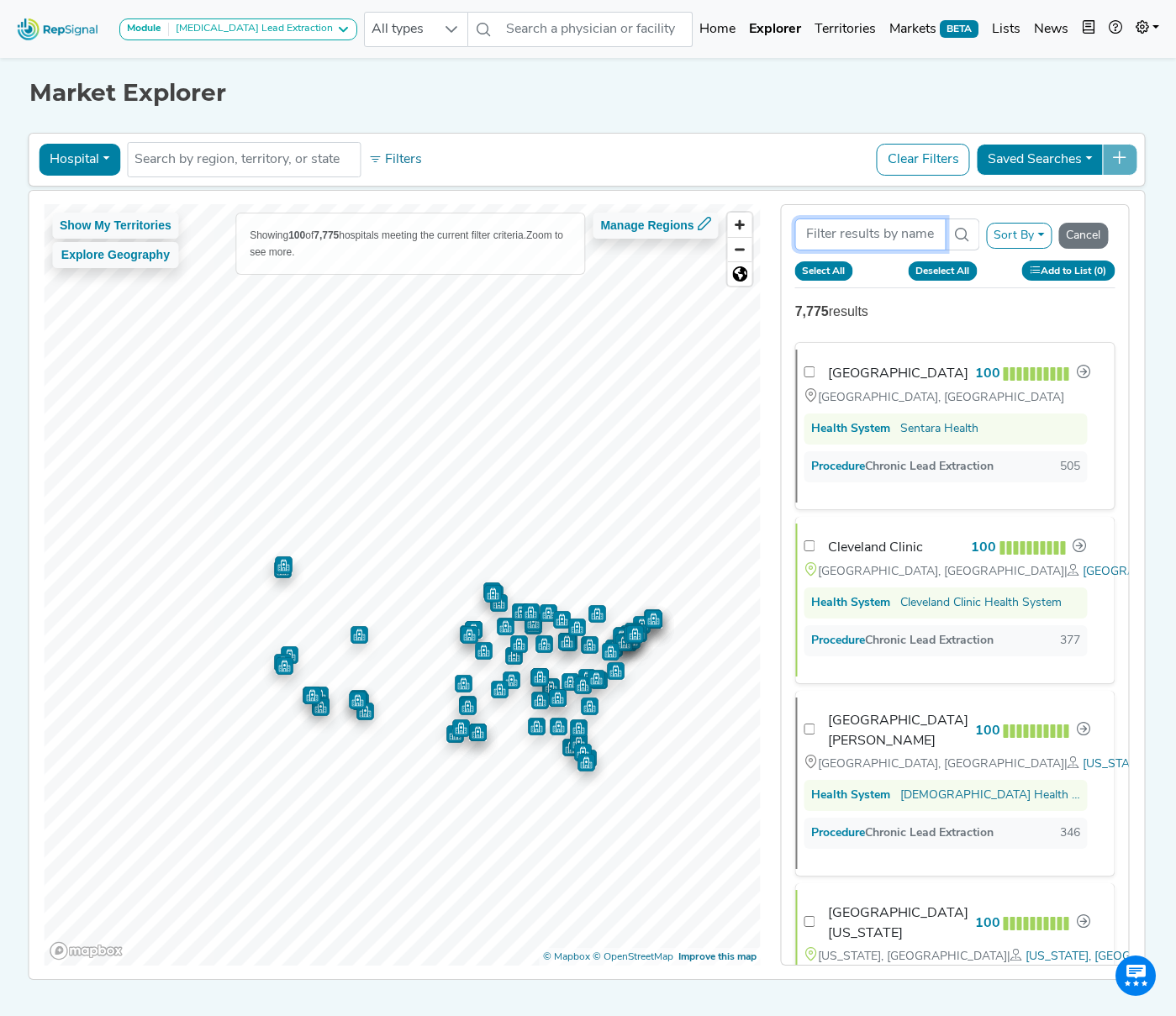
click at [871, 235] on input "Search Term" at bounding box center [871, 234] width 151 height 32
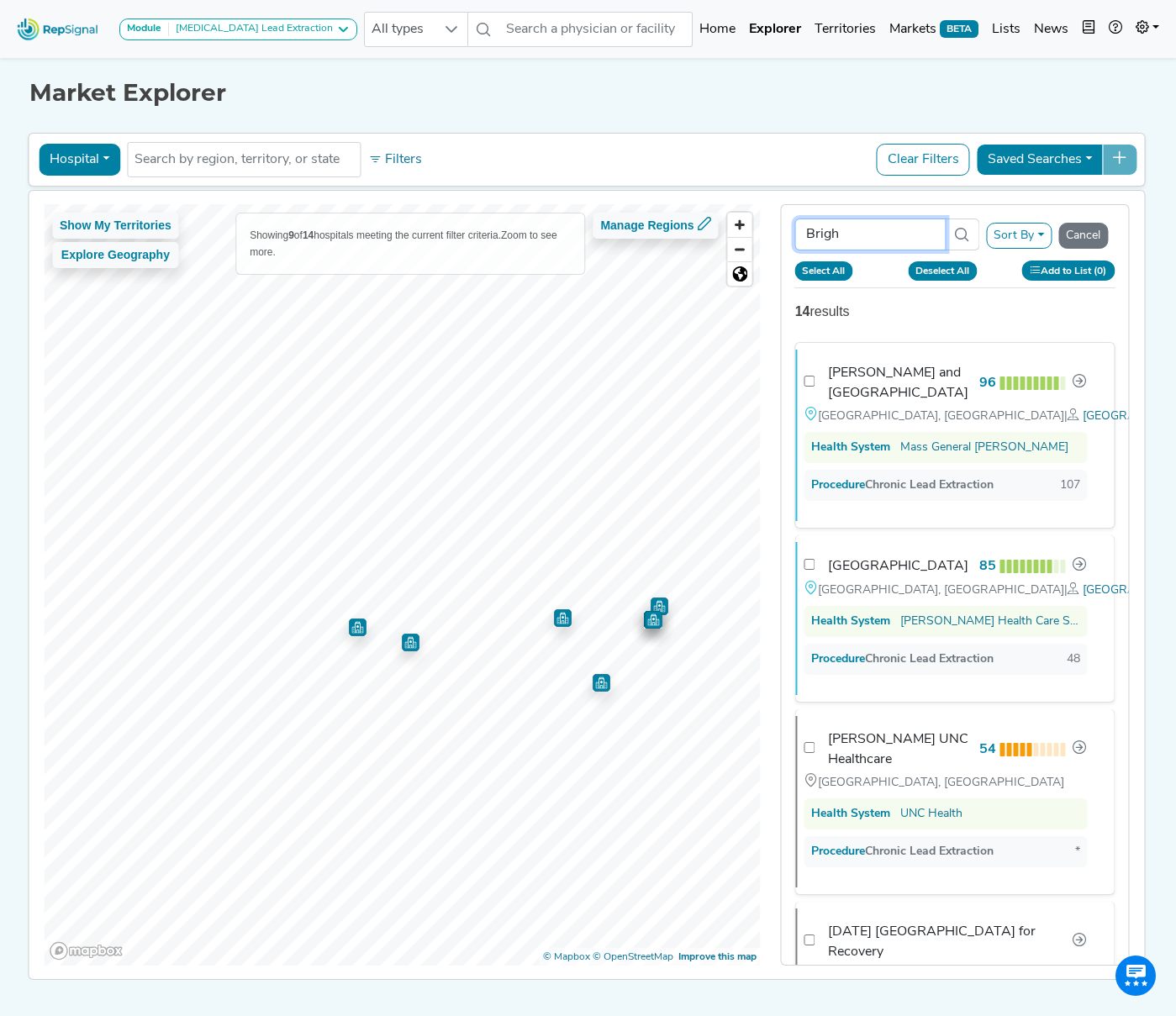
click at [755, 226] on div "Show My Territories Explore Geography Showing 9 of 14 hospitals meeting the cur…" at bounding box center [586, 585] width 1132 height 789
